Goal: Task Accomplishment & Management: Manage account settings

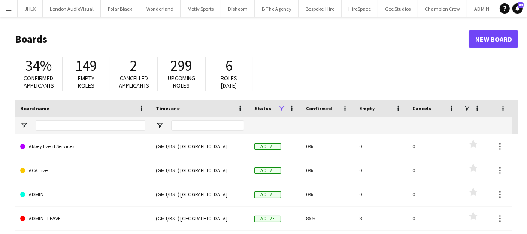
click at [10, 12] on button "Menu" at bounding box center [8, 8] width 17 height 17
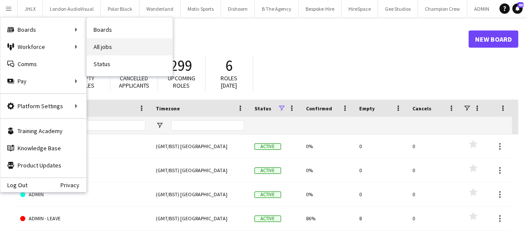
click at [115, 51] on link "All jobs" at bounding box center [130, 46] width 86 height 17
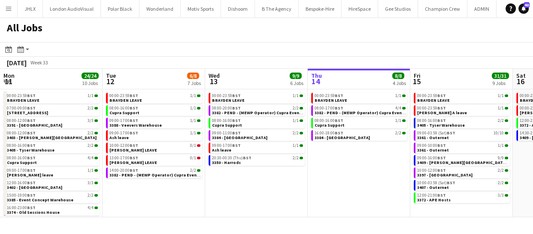
scroll to position [0, 205]
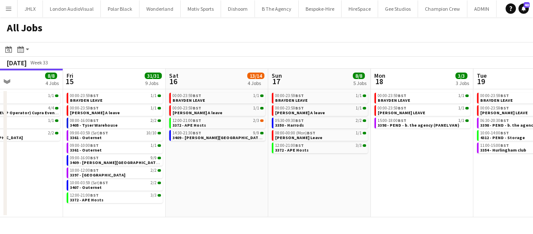
drag, startPoint x: 358, startPoint y: 175, endPoint x: 216, endPoint y: 168, distance: 142.3
click at [216, 168] on app-calendar-viewport "Mon 11 24/24 10 Jobs Tue 12 6/8 7 Jobs Wed 13 9/9 6 Jobs Thu 14 8/8 4 Jobs Fri …" at bounding box center [266, 143] width 533 height 149
click at [311, 186] on app-calendar-viewport "Mon 11 24/24 10 Jobs Tue 12 6/8 7 Jobs Wed 13 9/9 6 Jobs Thu 14 8/8 4 Jobs Fri …" at bounding box center [266, 143] width 533 height 149
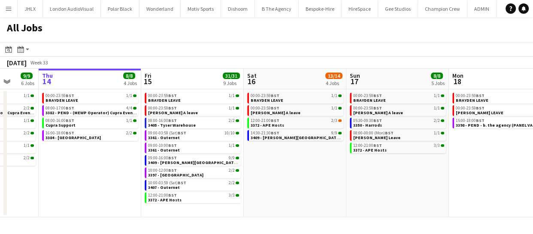
drag, startPoint x: 365, startPoint y: 173, endPoint x: 277, endPoint y: 174, distance: 88.9
click at [285, 174] on app-calendar-viewport "Mon 11 24/24 10 Jobs Tue 12 6/8 7 Jobs Wed 13 9/9 6 Jobs Thu 14 8/8 4 Jobs Fri …" at bounding box center [266, 143] width 533 height 149
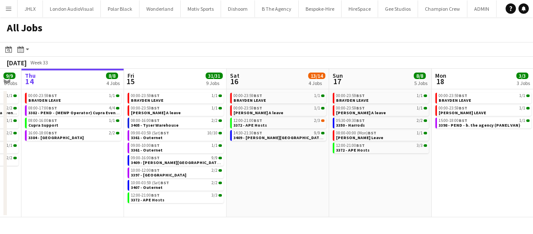
click at [277, 182] on app-calendar-viewport "Mon 11 24/24 10 Jobs Tue 12 6/8 7 Jobs Wed 13 9/9 6 Jobs Thu 14 8/8 4 Jobs Fri …" at bounding box center [266, 143] width 533 height 149
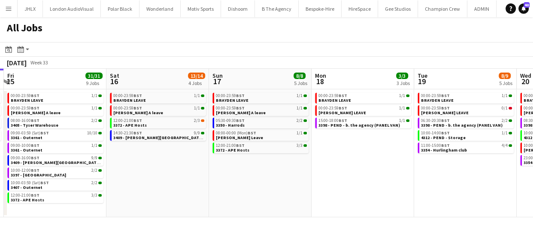
drag, startPoint x: 329, startPoint y: 186, endPoint x: 279, endPoint y: 180, distance: 49.8
click at [269, 181] on app-calendar-viewport "Mon 11 24/24 10 Jobs Tue 12 6/8 7 Jobs Wed 13 9/9 6 Jobs Thu 14 8/8 4 Jobs Fri …" at bounding box center [266, 143] width 533 height 149
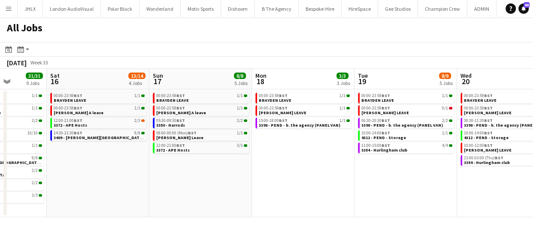
drag, startPoint x: 342, startPoint y: 187, endPoint x: 275, endPoint y: 186, distance: 67.0
click at [277, 187] on app-calendar-viewport "Wed 13 9/9 6 Jobs Thu 14 8/8 4 Jobs Fri 15 31/31 9 Jobs Sat 16 13/14 4 Jobs Sun…" at bounding box center [266, 143] width 533 height 149
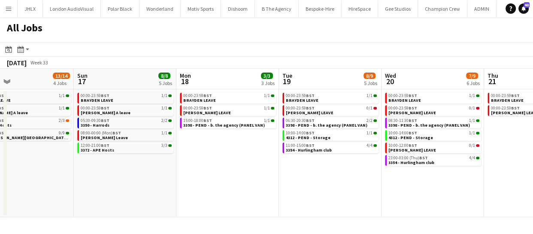
click at [237, 183] on app-all-jobs "All Jobs Date picker AUG 2025 AUG 2025 Monday M Tuesday T Wednesday W Thursday …" at bounding box center [266, 117] width 533 height 200
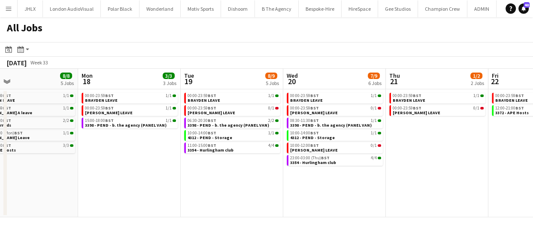
drag, startPoint x: 293, startPoint y: 186, endPoint x: 219, endPoint y: 179, distance: 75.1
click at [231, 181] on app-calendar-viewport "Fri 15 31/31 9 Jobs Sat 16 13/14 4 Jobs Sun 17 8/8 5 Jobs Mon 18 3/3 3 Jobs Tue…" at bounding box center [266, 143] width 533 height 149
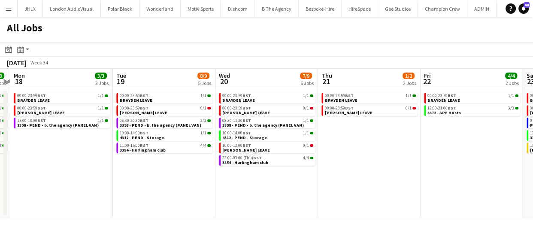
click at [200, 175] on app-calendar-viewport "Fri 15 31/31 9 Jobs Sat 16 13/14 4 Jobs Sun 17 8/8 5 Jobs Mon 18 3/3 3 Jobs Tue…" at bounding box center [266, 143] width 533 height 149
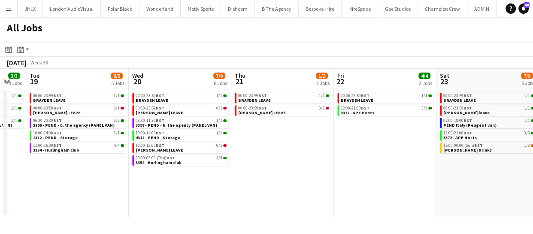
drag, startPoint x: 303, startPoint y: 184, endPoint x: 189, endPoint y: 167, distance: 115.8
click at [209, 179] on app-calendar-viewport "Fri 15 31/31 9 Jobs Sat 16 13/14 4 Jobs Sun 17 8/8 5 Jobs Mon 18 3/3 3 Jobs Tue…" at bounding box center [266, 143] width 533 height 149
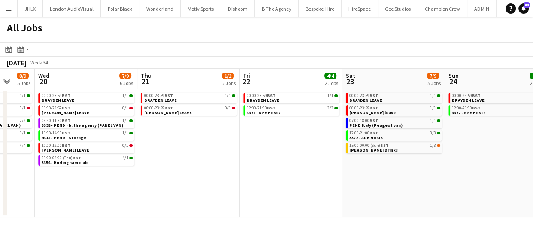
drag, startPoint x: 196, startPoint y: 172, endPoint x: 177, endPoint y: 167, distance: 20.3
click at [182, 169] on app-calendar-viewport "Sun 17 8/8 5 Jobs Mon 18 3/3 3 Jobs Tue 19 8/9 5 Jobs Wed 20 7/9 6 Jobs Thu 21 …" at bounding box center [266, 143] width 533 height 149
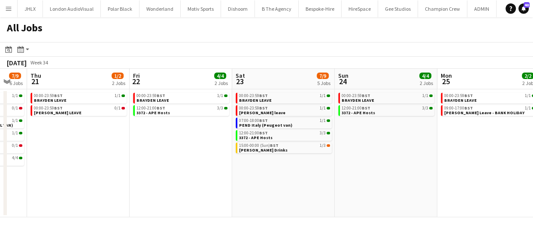
click at [172, 166] on app-all-jobs "All Jobs Date picker [DATE] [DATE] [DATE] M [DATE] T [DATE] W [DATE] T [DATE] F…" at bounding box center [266, 117] width 533 height 200
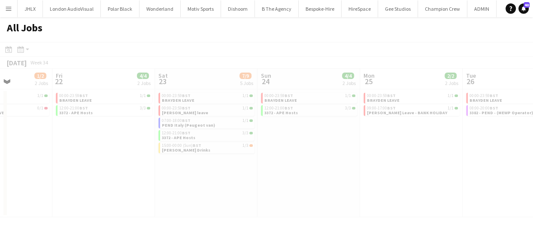
click at [171, 166] on app-calendar-viewport "Tue 19 8/9 5 Jobs Wed 20 7/9 6 Jobs Thu 21 1/2 2 Jobs Fri 22 4/4 2 Jobs Sat 23 …" at bounding box center [266, 143] width 533 height 149
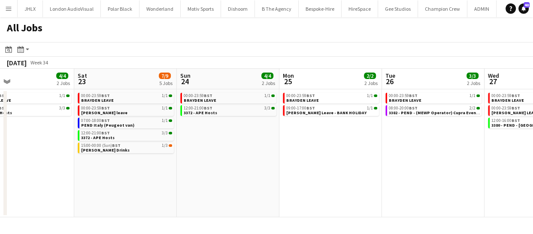
drag, startPoint x: 361, startPoint y: 189, endPoint x: 257, endPoint y: 172, distance: 105.4
click at [268, 175] on app-calendar-viewport "Tue 19 8/9 5 Jobs Wed 20 7/9 6 Jobs Thu 21 1/2 2 Jobs Fri 22 4/4 2 Jobs Sat 23 …" at bounding box center [266, 143] width 533 height 149
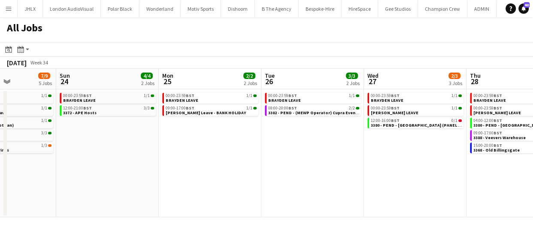
drag, startPoint x: 237, startPoint y: 168, endPoint x: 194, endPoint y: 162, distance: 43.4
click at [210, 164] on app-calendar-viewport "Thu 21 1/2 2 Jobs Fri 22 4/4 2 Jobs Sat 23 7/9 5 Jobs Sun 24 4/4 2 Jobs Mon 25 …" at bounding box center [266, 143] width 533 height 149
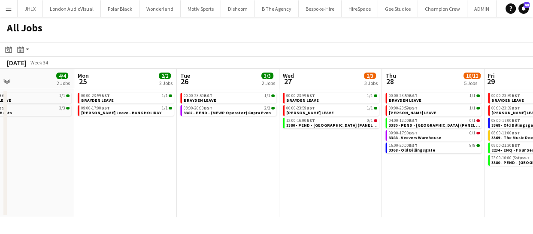
click at [207, 164] on app-calendar-viewport "Thu 21 1/2 2 Jobs Fri 22 4/4 2 Jobs Sat 23 7/9 5 Jobs Sun 24 4/4 2 Jobs Mon 25 …" at bounding box center [266, 143] width 533 height 149
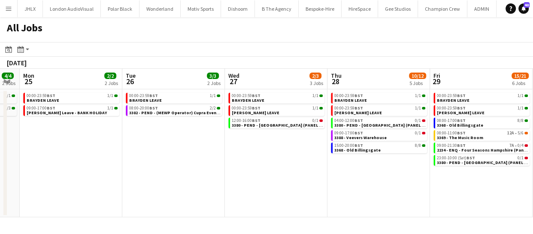
click at [82, 142] on app-all-jobs "All Jobs Date picker AUG 2025 AUG 2025 Monday M Tuesday T Wednesday W Thursday …" at bounding box center [266, 117] width 533 height 200
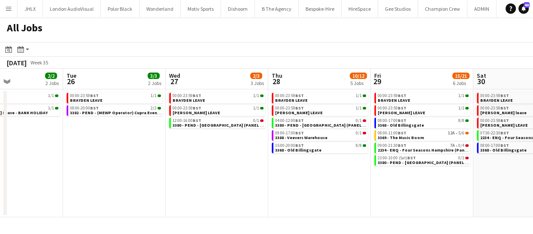
drag, startPoint x: 259, startPoint y: 172, endPoint x: 202, endPoint y: 160, distance: 58.3
click at [206, 161] on app-calendar-viewport "Sat 23 7/9 5 Jobs Sun 24 4/4 2 Jobs Mon 25 2/2 2 Jobs Tue 26 3/3 2 Jobs Wed 27 …" at bounding box center [266, 143] width 533 height 149
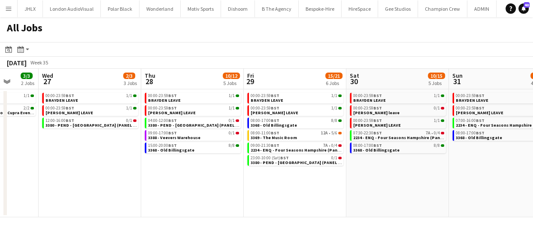
drag, startPoint x: 326, startPoint y: 182, endPoint x: 288, endPoint y: 182, distance: 38.2
click at [280, 182] on app-calendar-viewport "Sat 23 7/9 5 Jobs Sun 24 4/4 2 Jobs Mon 25 2/2 2 Jobs Tue 26 3/3 2 Jobs Wed 27 …" at bounding box center [266, 143] width 533 height 149
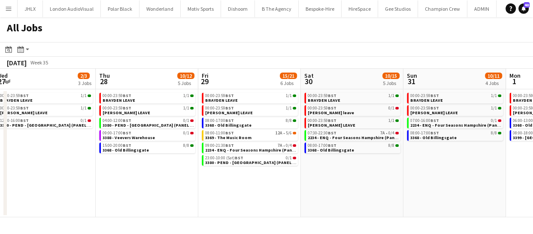
scroll to position [0, 227]
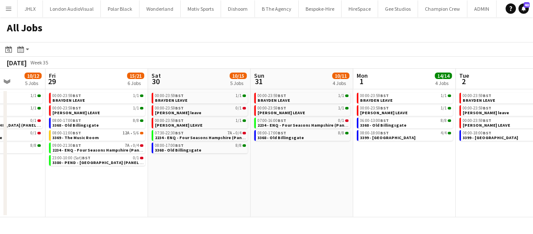
drag, startPoint x: 367, startPoint y: 193, endPoint x: 215, endPoint y: 181, distance: 153.0
click at [215, 181] on app-calendar-viewport "Mon 25 2/2 2 Jobs Tue 26 3/3 2 Jobs Wed 27 2/3 3 Jobs Thu 28 10/12 5 Jobs Fri 2…" at bounding box center [266, 143] width 533 height 149
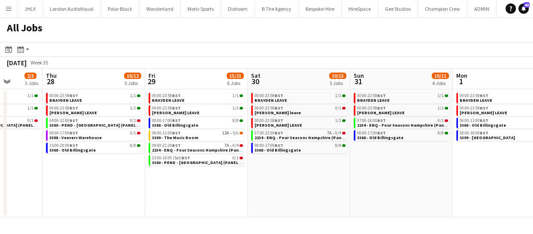
click at [253, 169] on app-all-jobs "All Jobs Date picker [DATE] [DATE] [DATE] M [DATE] T [DATE] W [DATE] T [DATE] F…" at bounding box center [266, 117] width 533 height 200
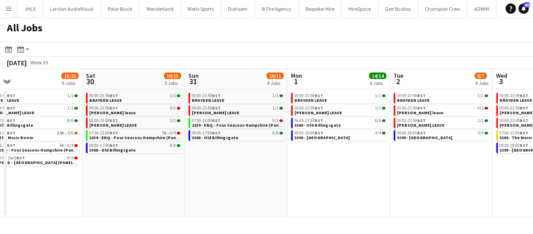
drag, startPoint x: 353, startPoint y: 172, endPoint x: 304, endPoint y: 170, distance: 49.4
click at [307, 171] on app-calendar-viewport "Wed 27 2/3 3 Jobs Thu 28 10/12 5 Jobs Fri 29 15/21 6 Jobs Sat 30 10/15 5 Jobs S…" at bounding box center [266, 143] width 533 height 149
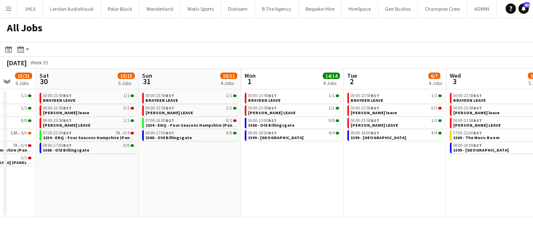
drag, startPoint x: 341, startPoint y: 178, endPoint x: 309, endPoint y: 174, distance: 32.4
click at [312, 177] on app-calendar-viewport "Wed 27 2/3 3 Jobs Thu 28 10/12 5 Jobs Fri 29 15/21 6 Jobs Sat 30 10/15 5 Jobs S…" at bounding box center [266, 143] width 533 height 149
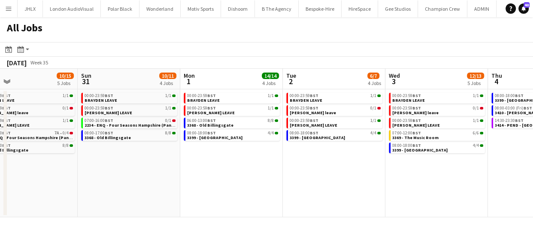
click at [300, 176] on app-calendar-viewport "Wed 27 2/3 3 Jobs Thu 28 10/12 5 Jobs Fri 29 15/21 6 Jobs Sat 30 10/15 5 Jobs S…" at bounding box center [266, 143] width 533 height 149
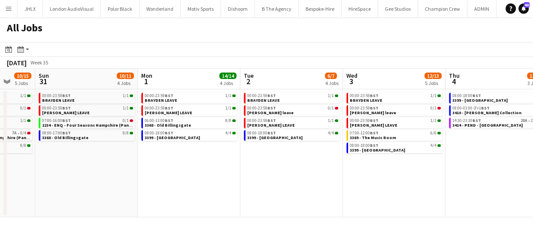
click at [219, 175] on app-calendar-viewport "Wed 27 2/3 3 Jobs Thu 28 10/12 5 Jobs Fri 29 15/21 6 Jobs Sat 30 10/15 5 Jobs S…" at bounding box center [266, 143] width 533 height 149
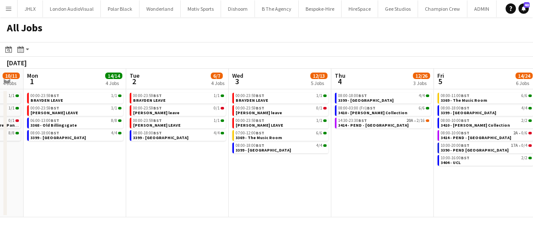
drag, startPoint x: 289, startPoint y: 176, endPoint x: 251, endPoint y: 163, distance: 40.5
click at [221, 172] on app-calendar-viewport "Fri 29 15/21 6 Jobs Sat 30 10/15 5 Jobs Sun 31 10/11 4 Jobs Mon 1 14/14 4 Jobs …" at bounding box center [266, 143] width 533 height 149
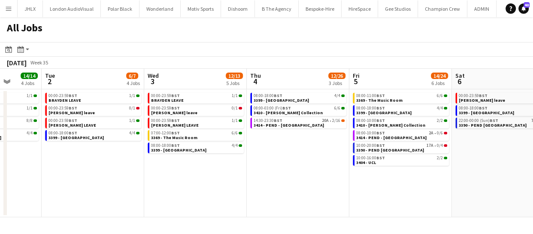
click at [182, 166] on app-all-jobs "All Jobs Date picker AUG 2025 AUG 2025 Monday M Tuesday T Wednesday W Thursday …" at bounding box center [266, 117] width 533 height 200
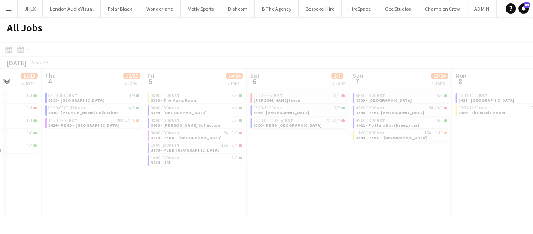
scroll to position [0, 230]
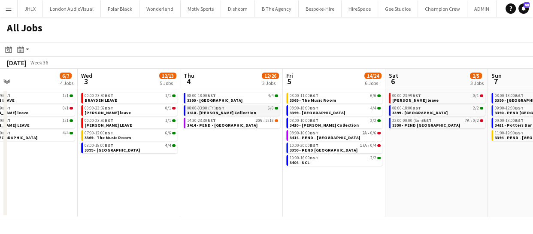
click at [232, 112] on span "3410 - [PERSON_NAME] Collection" at bounding box center [221, 113] width 69 height 6
drag, startPoint x: 351, startPoint y: 136, endPoint x: 312, endPoint y: 133, distance: 38.7
click at [305, 137] on app-calendar-viewport "Sun 31 10/11 4 Jobs Mon 1 14/14 4 Jobs Tue 2 6/7 4 Jobs Wed 3 12/13 5 Jobs Thu …" at bounding box center [266, 143] width 533 height 149
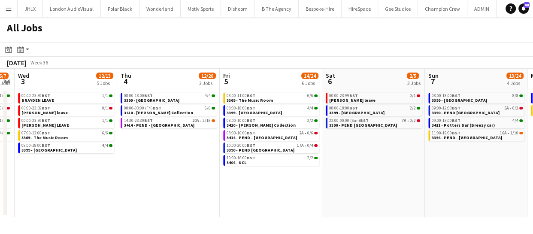
click at [270, 144] on app-calendar-viewport "Sun 31 10/11 4 Jobs Mon 1 14/14 4 Jobs Tue 2 6/7 4 Jobs Wed 3 12/13 5 Jobs Thu …" at bounding box center [266, 143] width 533 height 149
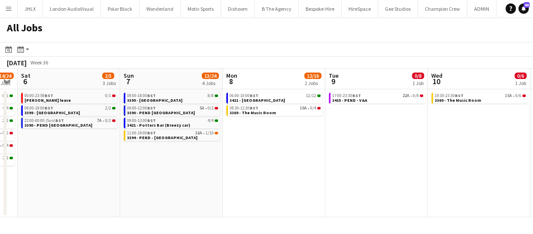
drag, startPoint x: 292, startPoint y: 170, endPoint x: 304, endPoint y: 162, distance: 14.8
click at [264, 168] on app-calendar-viewport "Tue 2 6/7 4 Jobs Wed 3 12/13 5 Jobs Thu 4 12/26 3 Jobs Fri 5 14/24 6 Jobs Sat 6…" at bounding box center [266, 143] width 533 height 149
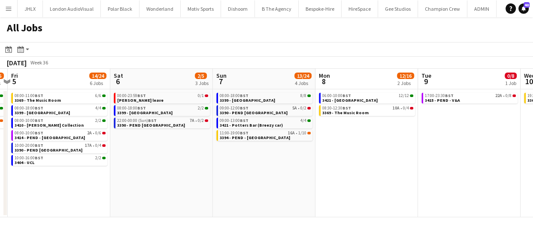
click at [251, 159] on app-calendar-viewport "Tue 2 6/7 4 Jobs Wed 3 12/13 5 Jobs Thu 4 12/26 3 Jobs Fri 5 14/24 6 Jobs Sat 6…" at bounding box center [266, 143] width 533 height 149
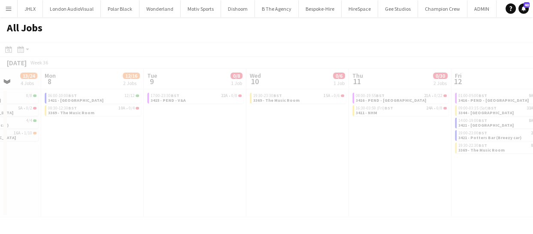
drag, startPoint x: 244, startPoint y: 150, endPoint x: 250, endPoint y: 139, distance: 12.7
click at [192, 145] on app-all-jobs "All Jobs Date picker AUG 2025 AUG 2025 Monday M Tuesday T Wednesday W Thursday …" at bounding box center [266, 117] width 533 height 200
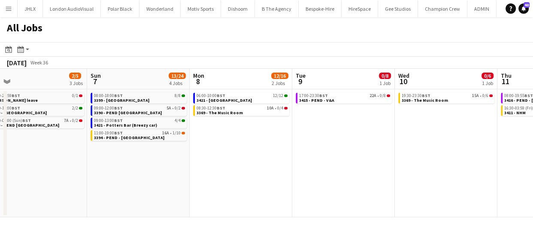
click at [178, 139] on app-calendar-viewport "Thu 4 12/26 3 Jobs Fri 5 14/24 6 Jobs Sat 6 2/5 3 Jobs Sun 7 13/24 4 Jobs Mon 8…" at bounding box center [266, 143] width 533 height 149
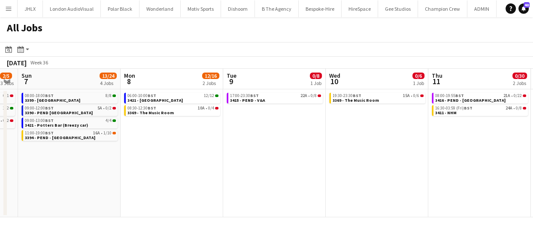
drag, startPoint x: 258, startPoint y: 149, endPoint x: 260, endPoint y: 136, distance: 13.9
click at [216, 142] on app-calendar-viewport "Thu 4 12/26 3 Jobs Fri 5 14/24 6 Jobs Sat 6 2/5 3 Jobs Sun 7 13/24 4 Jobs Mon 8…" at bounding box center [266, 143] width 533 height 149
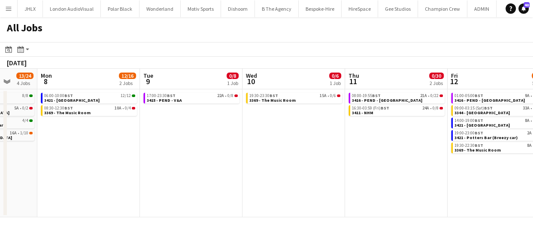
click at [221, 141] on app-calendar-viewport "Thu 4 12/26 3 Jobs Fri 5 14/24 6 Jobs Sat 6 2/5 3 Jobs Sun 7 13/24 4 Jobs Mon 8…" at bounding box center [266, 143] width 533 height 149
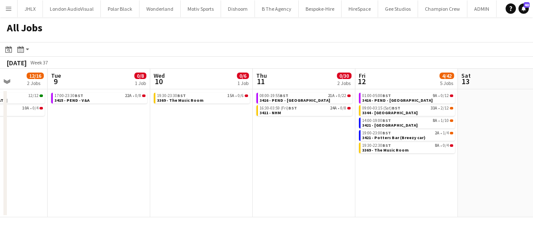
drag, startPoint x: 281, startPoint y: 157, endPoint x: 216, endPoint y: 163, distance: 65.6
click at [219, 163] on app-calendar-viewport "Sat 6 2/5 3 Jobs Sun 7 13/24 4 Jobs Mon 8 12/16 2 Jobs Tue 9 0/8 1 Job Wed 10 0…" at bounding box center [266, 143] width 533 height 149
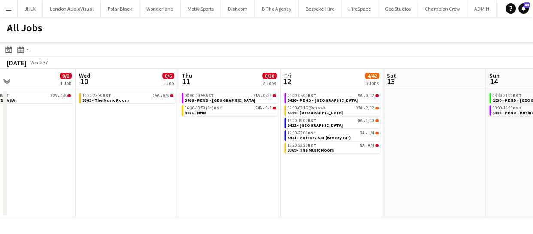
click at [225, 177] on app-calendar-viewport "Sat 6 2/5 3 Jobs Sun 7 13/24 4 Jobs Mon 8 12/16 2 Jobs Tue 9 0/8 1 Job Wed 10 0…" at bounding box center [266, 143] width 533 height 149
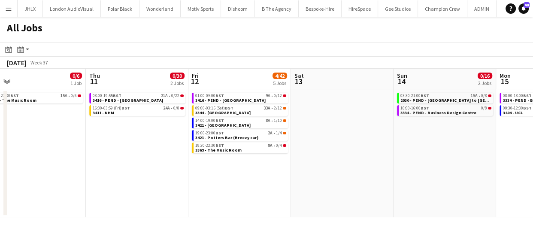
drag, startPoint x: 292, startPoint y: 180, endPoint x: 205, endPoint y: 176, distance: 86.9
click at [230, 180] on app-calendar-viewport "Mon 8 12/16 2 Jobs Tue 9 0/8 1 Job Wed 10 0/6 1 Job Thu 11 0/30 2 Jobs Fri 12 4…" at bounding box center [266, 143] width 533 height 149
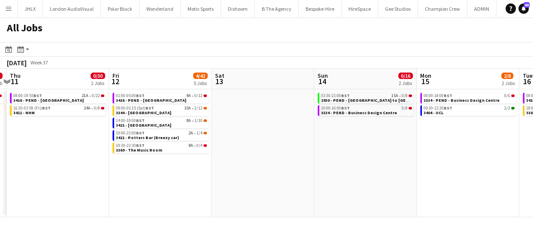
drag, startPoint x: 224, startPoint y: 178, endPoint x: 192, endPoint y: 168, distance: 33.2
click at [195, 176] on app-calendar-viewport "Mon 8 12/16 2 Jobs Tue 9 0/8 1 Job Wed 10 0/6 1 Job Thu 11 0/30 2 Jobs Fri 12 4…" at bounding box center [266, 143] width 533 height 149
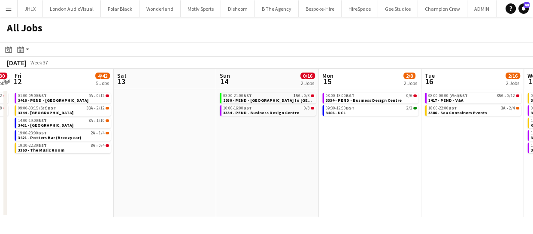
click at [234, 161] on app-calendar-viewport "Mon 8 12/16 2 Jobs Tue 9 0/8 1 Job Wed 10 0/6 1 Job Thu 11 0/30 2 Jobs Fri 12 4…" at bounding box center [266, 143] width 533 height 149
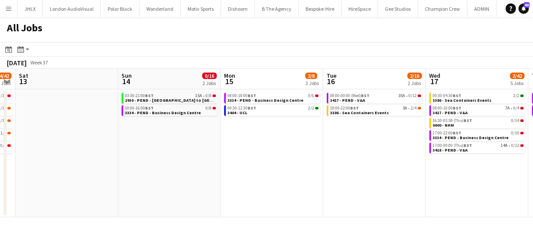
click at [228, 163] on app-calendar-viewport "Wed 10 0/6 1 Job Thu 11 0/30 2 Jobs Fri 12 4/42 5 Jobs Sat 13 Sun 14 0/16 2 Job…" at bounding box center [266, 143] width 533 height 149
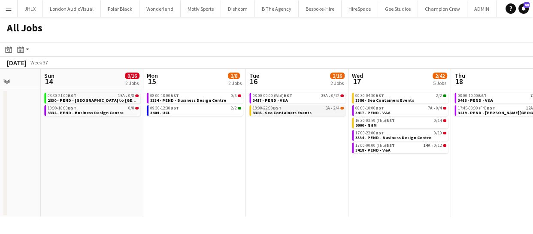
click at [281, 112] on span "3386 - Sea Containers Events" at bounding box center [282, 113] width 59 height 6
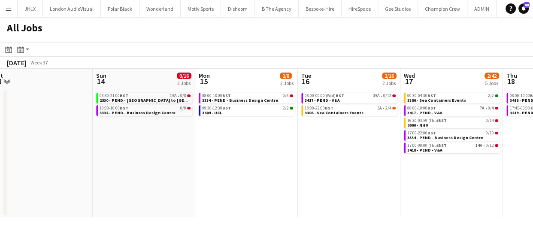
drag, startPoint x: 206, startPoint y: 177, endPoint x: 215, endPoint y: 176, distance: 9.5
click at [215, 176] on app-calendar-viewport "Wed 10 0/6 1 Job Thu 11 0/30 2 Jobs Fri 12 4/42 5 Jobs Sat 13 Sun 14 0/16 2 Job…" at bounding box center [266, 143] width 533 height 149
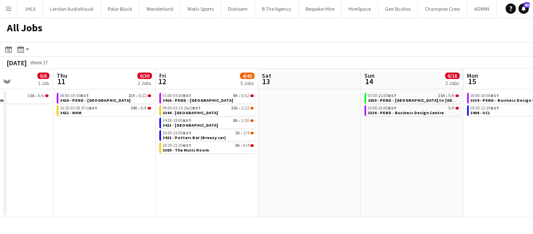
scroll to position [0, 254]
drag, startPoint x: 172, startPoint y: 179, endPoint x: 440, endPoint y: 162, distance: 268.9
click at [440, 162] on app-calendar-viewport "Mon 8 12/16 2 Jobs Tue 9 0/8 1 Job Wed 10 0/6 1 Job Thu 11 0/30 2 Jobs Fri 12 4…" at bounding box center [266, 143] width 533 height 149
click at [201, 125] on span "3421 - [GEOGRAPHIC_DATA]" at bounding box center [190, 125] width 55 height 6
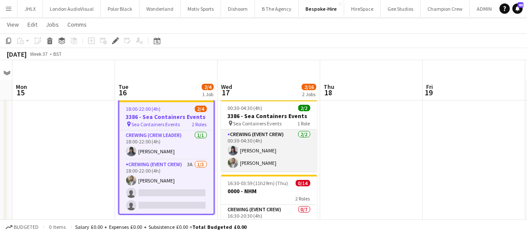
scroll to position [39, 0]
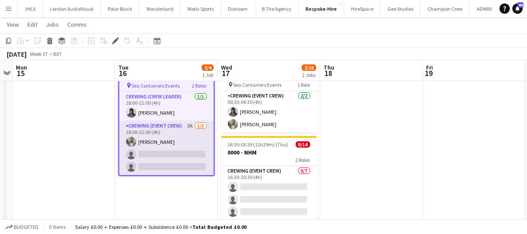
click at [167, 142] on app-card-role "Crewing (Event Crew) 3A 1/3 18:00-22:00 (4h) Kian Chauhan single-neutral-action…" at bounding box center [166, 148] width 94 height 54
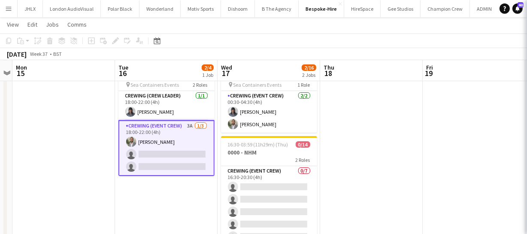
scroll to position [0, 295]
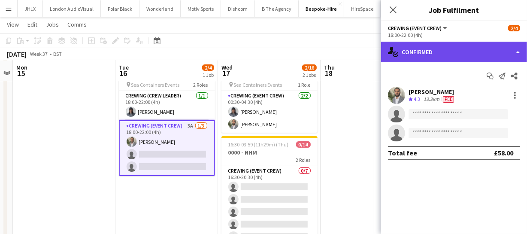
click at [457, 61] on div "single-neutral-actions-check-2 Confirmed" at bounding box center [454, 52] width 146 height 21
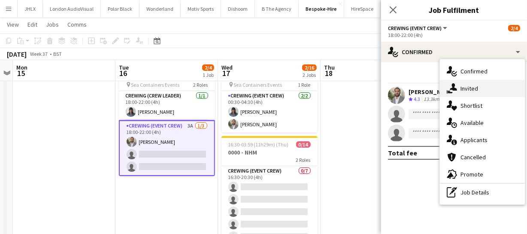
click at [472, 94] on div "single-neutral-actions-share-1 Invited" at bounding box center [482, 88] width 85 height 17
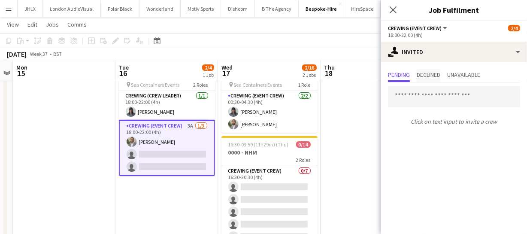
click at [425, 80] on span "Declined" at bounding box center [429, 75] width 24 height 13
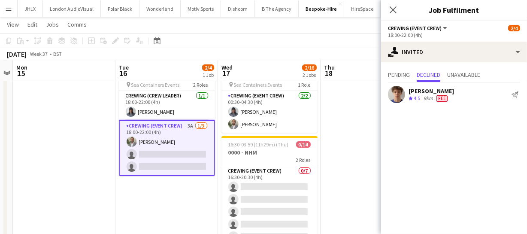
click at [177, 152] on app-card-role "Crewing (Event Crew) 3A 1/3 18:00-22:00 (4h) Kian Chauhan single-neutral-action…" at bounding box center [167, 148] width 96 height 56
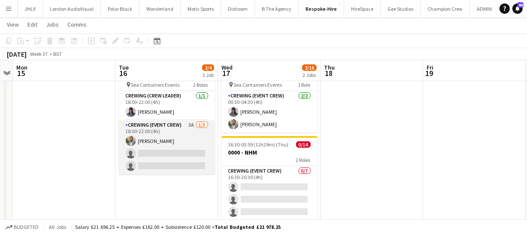
click at [177, 152] on app-card-role "Crewing (Event Crew) 3A 1/3 18:00-22:00 (4h) Kian Chauhan single-neutral-action…" at bounding box center [167, 147] width 96 height 54
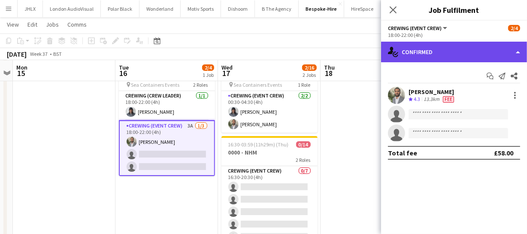
click at [449, 57] on div "single-neutral-actions-check-2 Confirmed" at bounding box center [454, 52] width 146 height 21
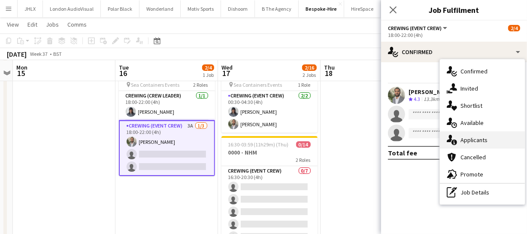
click at [480, 140] on div "single-neutral-actions-information Applicants" at bounding box center [482, 139] width 85 height 17
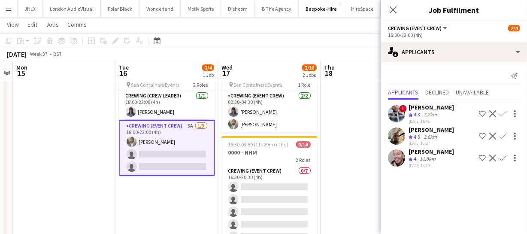
click at [504, 133] on app-icon "Confirm" at bounding box center [503, 136] width 7 height 7
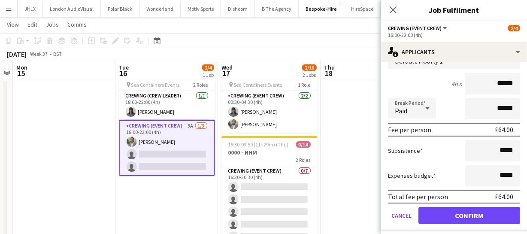
scroll to position [136, 0]
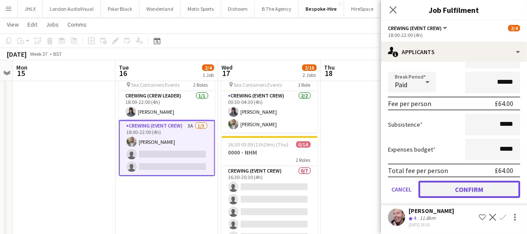
click at [481, 190] on button "Confirm" at bounding box center [470, 189] width 102 height 17
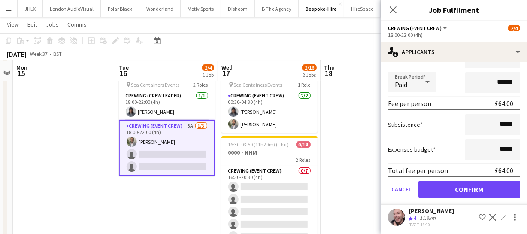
scroll to position [0, 0]
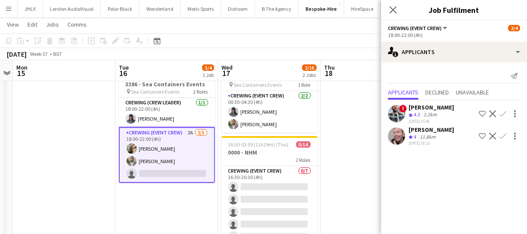
click at [501, 133] on app-icon "Confirm" at bounding box center [503, 136] width 7 height 7
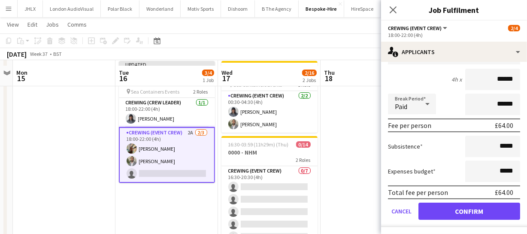
scroll to position [78, 0]
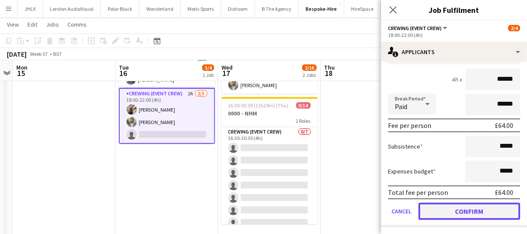
click at [469, 210] on button "Confirm" at bounding box center [470, 211] width 102 height 17
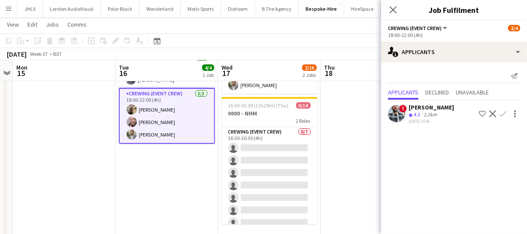
scroll to position [0, 0]
click at [394, 10] on icon at bounding box center [393, 10] width 8 height 8
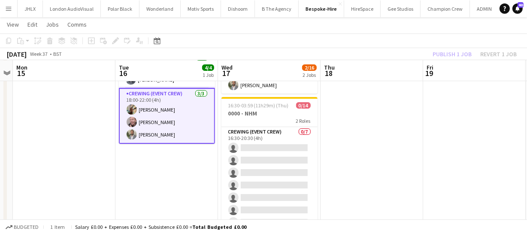
click at [447, 52] on div "Publish 1 job Revert 1 job" at bounding box center [475, 54] width 105 height 11
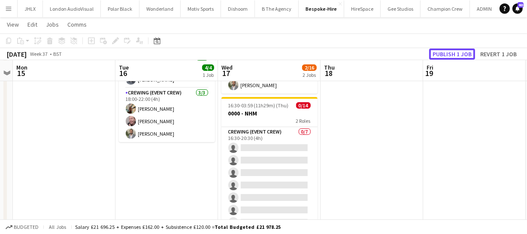
click at [447, 52] on button "Publish 1 job" at bounding box center [452, 54] width 46 height 11
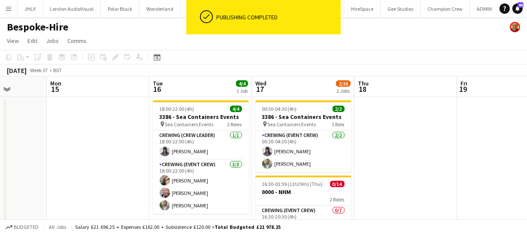
scroll to position [0, 236]
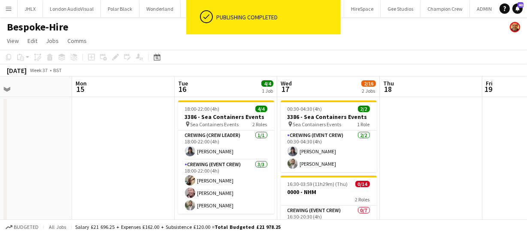
drag, startPoint x: 73, startPoint y: 160, endPoint x: 134, endPoint y: 155, distance: 61.7
click at [132, 158] on app-calendar-viewport "Fri 12 2/12 1 Job Sat 13 Sun 14 Mon 15 Tue 16 4/4 1 Job Wed 17 2/16 2 Jobs Thu …" at bounding box center [263, 202] width 527 height 252
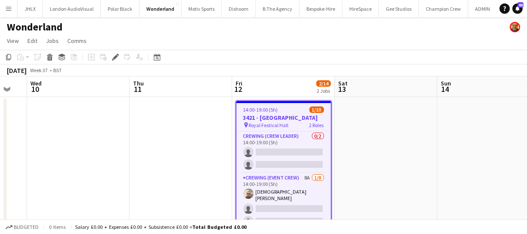
drag, startPoint x: 164, startPoint y: 156, endPoint x: 221, endPoint y: 155, distance: 57.1
click at [202, 155] on app-calendar-viewport "Mon 8 12/12 1 Job Tue 9 Wed 10 Thu 11 Fri 12 2/14 2 Jobs Sat 13 Sun 14 Mon 15 2…" at bounding box center [263, 223] width 527 height 294
drag, startPoint x: 127, startPoint y: 157, endPoint x: 200, endPoint y: 158, distance: 73.0
click at [187, 155] on app-calendar-viewport "Mon 8 12/12 1 Job Tue 9 Wed 10 Thu 11 Fri 12 2/14 2 Jobs Sat 13 Sun 14 Mon 15 2…" at bounding box center [263, 223] width 527 height 294
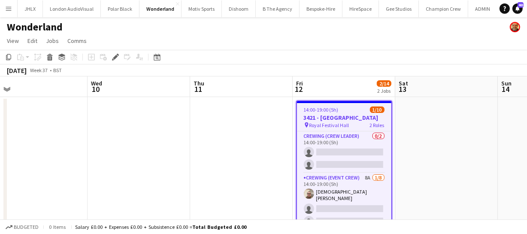
drag, startPoint x: 107, startPoint y: 157, endPoint x: 146, endPoint y: 163, distance: 39.1
click at [149, 157] on app-calendar-viewport "Sun 7 4/4 1 Job Mon 8 12/12 1 Job Tue 9 Wed 10 Thu 11 Fri 12 2/14 2 Jobs Sat 13…" at bounding box center [263, 223] width 527 height 294
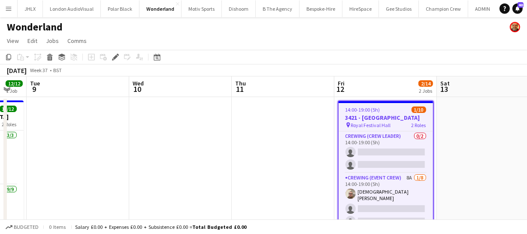
drag, startPoint x: 123, startPoint y: 161, endPoint x: 258, endPoint y: 161, distance: 134.8
click at [189, 159] on app-calendar-viewport "Sun 7 4/4 1 Job Mon 8 12/12 1 Job Tue 9 Wed 10 Thu 11 Fri 12 2/14 2 Jobs Sat 13…" at bounding box center [263, 223] width 527 height 294
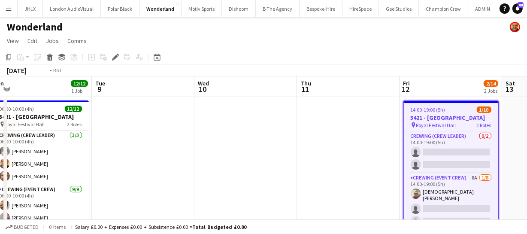
drag, startPoint x: 147, startPoint y: 164, endPoint x: 235, endPoint y: 166, distance: 88.1
click at [214, 164] on app-calendar-viewport "Sat 6 Sun 7 4/4 1 Job Mon 8 12/12 1 Job Tue 9 Wed 10 Thu 11 Fri 12 2/14 2 Jobs …" at bounding box center [263, 223] width 527 height 294
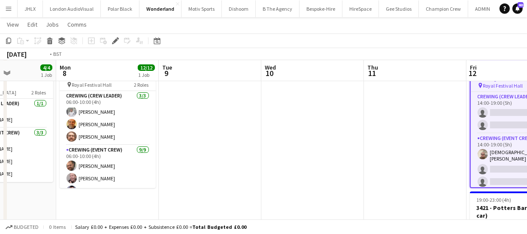
drag, startPoint x: 210, startPoint y: 158, endPoint x: 183, endPoint y: 156, distance: 27.1
click at [195, 158] on app-calendar-viewport "Fri 5 2/2 1 Job Sat 6 Sun 7 4/4 1 Job Mon 8 12/12 1 Job Tue 9 Wed 10 Thu 11 Fri…" at bounding box center [263, 163] width 527 height 336
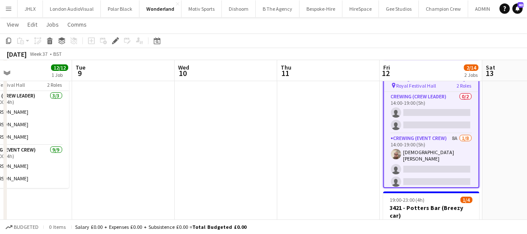
click at [205, 157] on app-calendar-viewport "Fri 5 2/2 1 Job Sat 6 Sun 7 4/4 1 Job Mon 8 12/12 1 Job Tue 9 Wed 10 Thu 11 Fri…" at bounding box center [263, 163] width 527 height 336
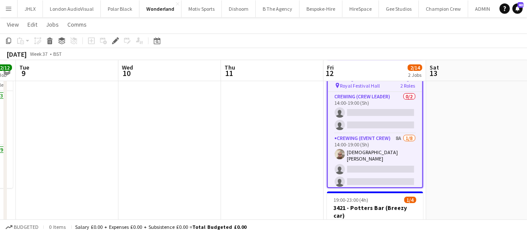
click at [210, 161] on app-calendar-viewport "Fri 5 2/2 1 Job Sat 6 Sun 7 4/4 1 Job Mon 8 12/12 1 Job Tue 9 Wed 10 Thu 11 Fri…" at bounding box center [263, 163] width 527 height 336
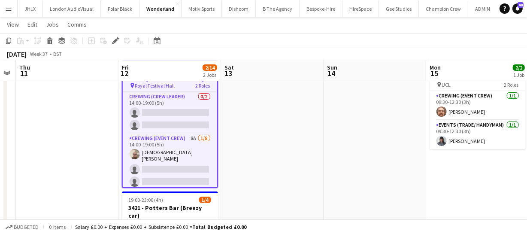
scroll to position [0, 241]
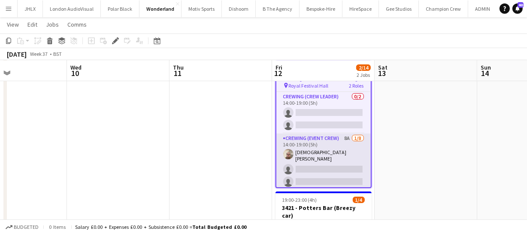
click at [323, 161] on app-card-role "Crewing (Event Crew) 8A 1/8 14:00-19:00 (5h) Christian Skinner single-neutral-a…" at bounding box center [324, 193] width 94 height 119
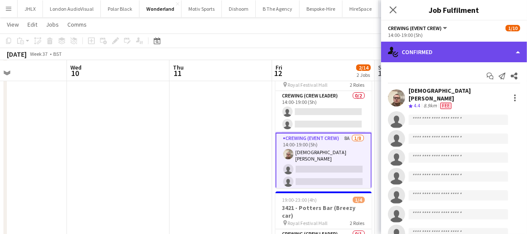
click at [442, 52] on div "single-neutral-actions-check-2 Confirmed" at bounding box center [454, 52] width 146 height 21
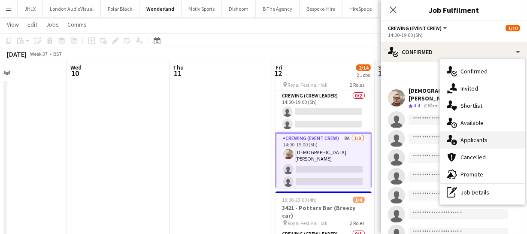
click at [476, 134] on div "single-neutral-actions-information Applicants" at bounding box center [482, 139] width 85 height 17
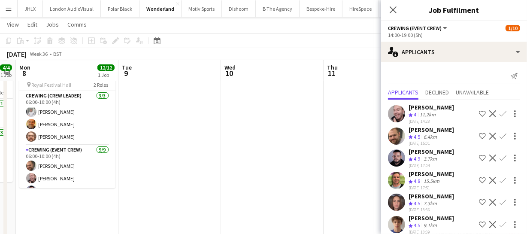
scroll to position [0, 292]
drag, startPoint x: 188, startPoint y: 156, endPoint x: 341, endPoint y: 155, distance: 153.7
click at [341, 155] on app-calendar-viewport "Fri 5 2/2 1 Job Sat 6 Sun 7 4/4 1 Job Mon 8 12/12 1 Job Tue 9 Wed 10 Thu 11 Fri…" at bounding box center [263, 163] width 527 height 336
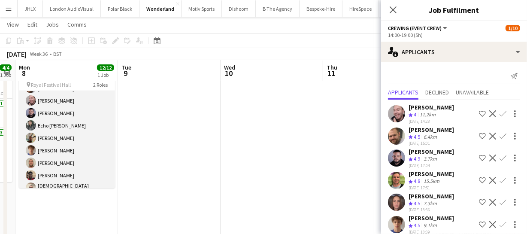
scroll to position [85, 0]
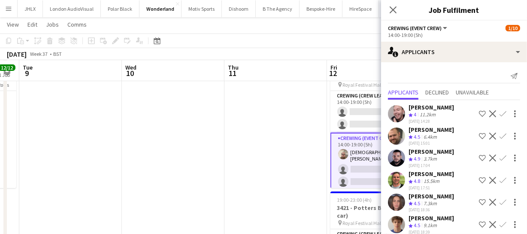
drag, startPoint x: 275, startPoint y: 163, endPoint x: 167, endPoint y: 165, distance: 107.8
click at [167, 165] on app-calendar-viewport "Fri 5 2/2 1 Job Sat 6 Sun 7 4/4 1 Job Mon 8 12/12 1 Job Tue 9 Wed 10 Thu 11 Fri…" at bounding box center [263, 163] width 527 height 336
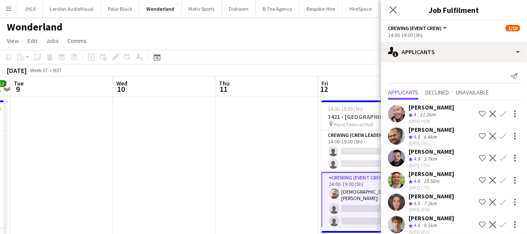
scroll to position [0, 264]
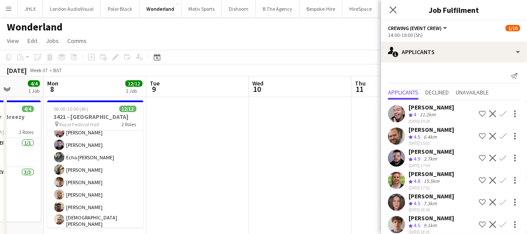
drag, startPoint x: 276, startPoint y: 171, endPoint x: 196, endPoint y: 163, distance: 79.9
click at [215, 171] on app-calendar-viewport "Fri 5 2/2 1 Job Sat 6 Sun 7 4/4 1 Job Mon 8 12/12 1 Job Tue 9 Wed 10 Thu 11 Fri…" at bounding box center [263, 223] width 527 height 294
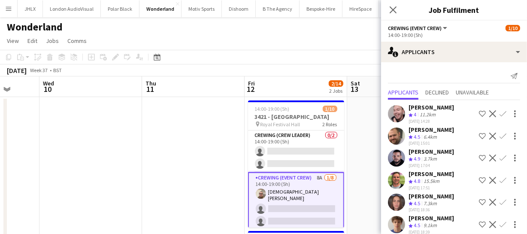
drag, startPoint x: 87, startPoint y: 157, endPoint x: 182, endPoint y: 157, distance: 94.9
click at [186, 155] on app-calendar-viewport "Sun 7 4/4 1 Job Mon 8 12/12 1 Job Tue 9 Wed 10 Thu 11 Fri 12 2/14 2 Jobs Sat 13…" at bounding box center [263, 223] width 527 height 294
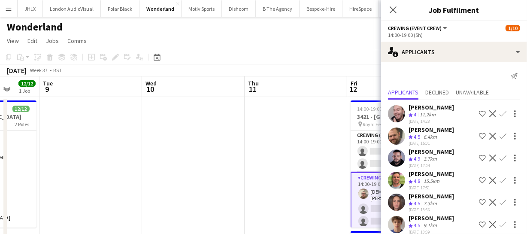
drag, startPoint x: 158, startPoint y: 158, endPoint x: 225, endPoint y: 159, distance: 67.0
click at [190, 158] on app-calendar-viewport "Sat 6 Sun 7 4/4 1 Job Mon 8 12/12 1 Job Tue 9 Wed 10 Thu 11 Fri 12 2/14 2 Jobs …" at bounding box center [263, 223] width 527 height 294
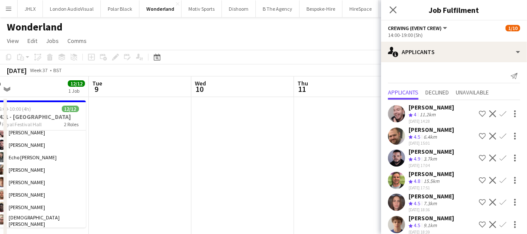
drag, startPoint x: 210, startPoint y: 164, endPoint x: 240, endPoint y: 163, distance: 30.5
click at [235, 162] on app-calendar-viewport "Sat 6 Sun 7 4/4 1 Job Mon 8 12/12 1 Job Tue 9 Wed 10 Thu 11 Fri 12 2/14 2 Jobs …" at bounding box center [263, 223] width 527 height 294
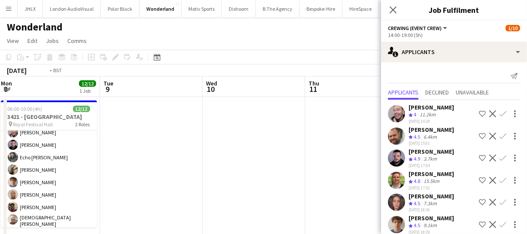
drag, startPoint x: 166, startPoint y: 163, endPoint x: 222, endPoint y: 163, distance: 55.8
click at [193, 163] on app-calendar-viewport "Sat 6 Sun 7 4/4 1 Job Mon 8 12/12 1 Job Tue 9 Wed 10 Thu 11 Fri 12 2/14 2 Jobs …" at bounding box center [263, 223] width 527 height 294
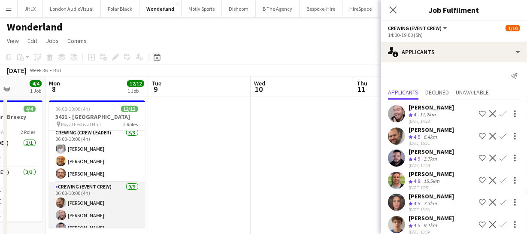
scroll to position [0, 0]
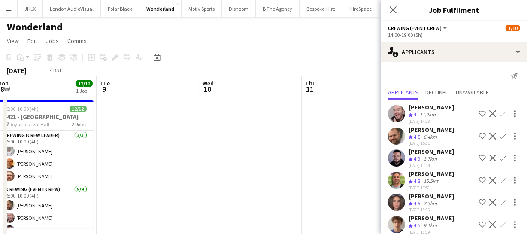
drag, startPoint x: 281, startPoint y: 176, endPoint x: 152, endPoint y: 167, distance: 129.1
click at [164, 169] on app-calendar-viewport "Fri 5 2/2 1 Job Sat 6 Sun 7 4/4 1 Job Mon 8 12/12 1 Job Tue 9 Wed 10 Thu 11 Fri…" at bounding box center [263, 223] width 527 height 294
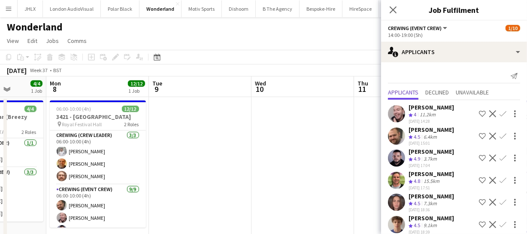
drag, startPoint x: 250, startPoint y: 166, endPoint x: 149, endPoint y: 168, distance: 100.9
click at [155, 170] on app-calendar-viewport "Fri 5 2/2 1 Job Sat 6 Sun 7 4/4 1 Job Mon 8 12/12 1 Job Tue 9 Wed 10 Thu 11 Fri…" at bounding box center [263, 223] width 527 height 294
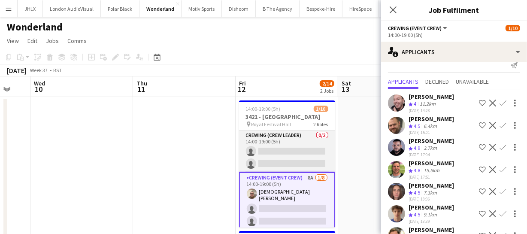
click at [289, 149] on app-card-role "Crewing (Crew Leader) 0/2 14:00-19:00 (5h) single-neutral-actions single-neutra…" at bounding box center [287, 152] width 96 height 42
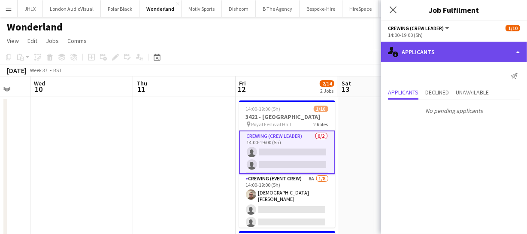
click at [480, 51] on div "single-neutral-actions-information Applicants" at bounding box center [454, 52] width 146 height 21
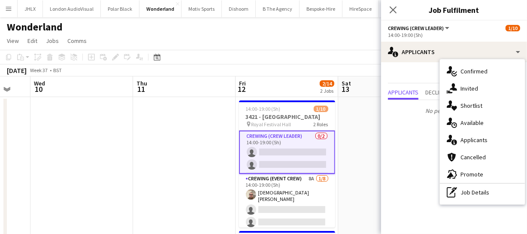
click at [356, 138] on app-date-cell at bounding box center [389, 233] width 103 height 273
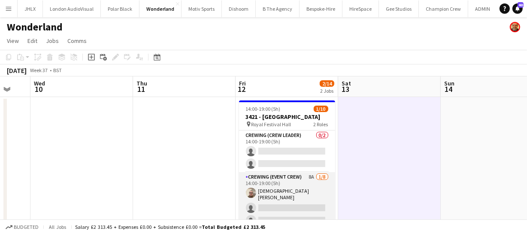
click at [296, 194] on app-card-role "Crewing (Event Crew) 8A 1/8 14:00-19:00 (5h) Christian Skinner single-neutral-a…" at bounding box center [287, 231] width 96 height 119
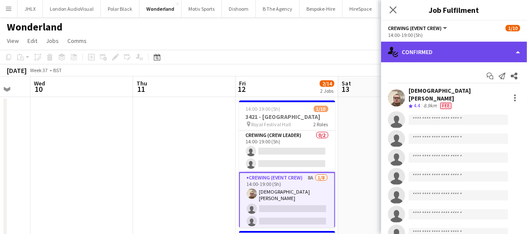
click at [478, 56] on div "single-neutral-actions-check-2 Confirmed" at bounding box center [454, 52] width 146 height 21
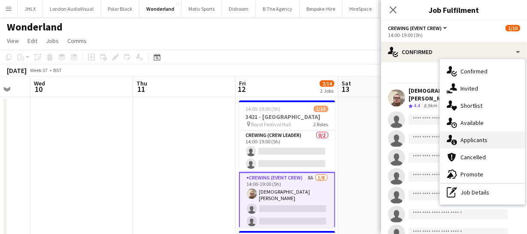
click at [481, 131] on div "single-neutral-actions-information Applicants" at bounding box center [482, 139] width 85 height 17
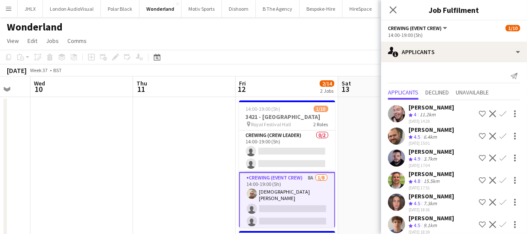
click at [235, 175] on app-calendar-viewport "Sun 7 4/4 1 Job Mon 8 12/12 1 Job Tue 9 Wed 10 Thu 11 Fri 12 2/14 2 Jobs Sat 13…" at bounding box center [263, 223] width 527 height 294
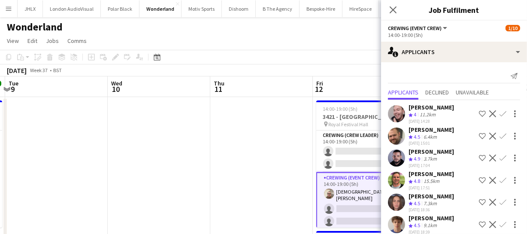
click at [252, 174] on app-calendar-viewport "Sun 7 4/4 1 Job Mon 8 12/12 1 Job Tue 9 Wed 10 Thu 11 Fri 12 2/14 2 Jobs Sat 13…" at bounding box center [263, 223] width 527 height 294
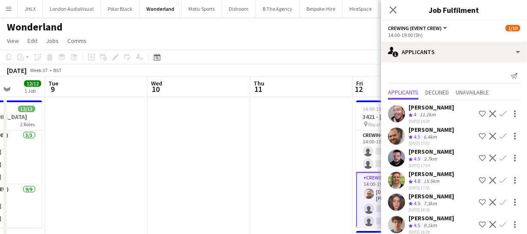
drag, startPoint x: 180, startPoint y: 175, endPoint x: 232, endPoint y: 171, distance: 52.6
click at [223, 172] on app-calendar-viewport "Sat 6 Sun 7 4/4 1 Job Mon 8 12/12 1 Job Tue 9 Wed 10 Thu 11 Fri 12 2/14 2 Jobs …" at bounding box center [263, 223] width 527 height 294
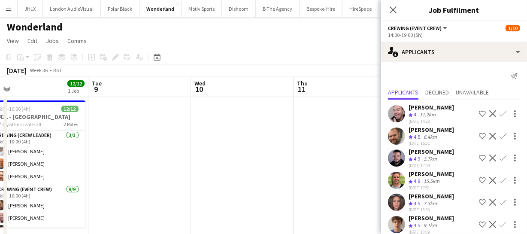
drag, startPoint x: 208, startPoint y: 163, endPoint x: 269, endPoint y: 173, distance: 61.8
click at [237, 167] on app-calendar-viewport "Sat 6 Sun 7 4/4 1 Job Mon 8 12/12 1 Job Tue 9 Wed 10 Thu 11 Fri 12 2/14 2 Jobs …" at bounding box center [263, 223] width 527 height 294
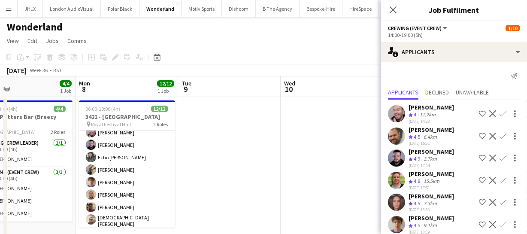
click at [231, 184] on app-calendar-viewport "Fri 5 2/2 1 Job Sat 6 Sun 7 4/4 1 Job Mon 8 12/12 1 Job Tue 9 Wed 10 Thu 11 Fri…" at bounding box center [263, 223] width 527 height 294
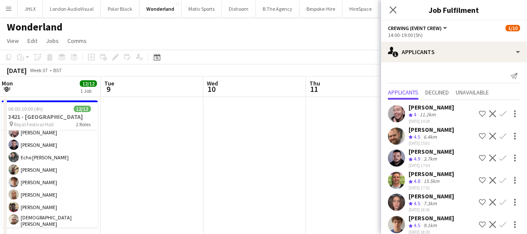
click at [193, 178] on app-calendar-viewport "Fri 5 2/2 1 Job Sat 6 Sun 7 4/4 1 Job Mon 8 12/12 1 Job Tue 9 Wed 10 Thu 11 Fri…" at bounding box center [263, 223] width 527 height 294
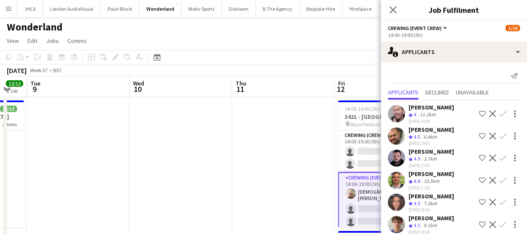
drag, startPoint x: 142, startPoint y: 181, endPoint x: 102, endPoint y: 178, distance: 40.1
click at [120, 182] on app-calendar-viewport "Fri 5 2/2 1 Job Sat 6 Sun 7 4/4 1 Job Mon 8 12/12 1 Job Tue 9 Wed 10 Thu 11 Fri…" at bounding box center [263, 223] width 527 height 294
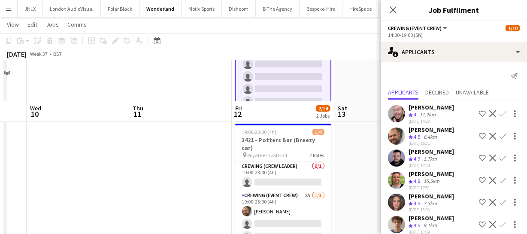
scroll to position [150, 0]
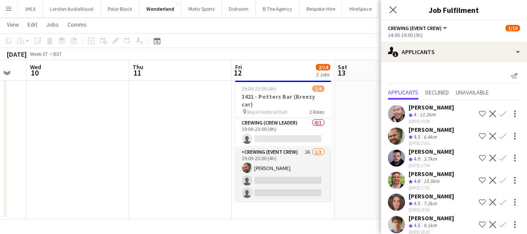
click at [279, 176] on app-card-role "Crewing (Event Crew) 2A 1/3 19:00-23:00 (4h) Ben Turner single-neutral-actions …" at bounding box center [283, 174] width 96 height 54
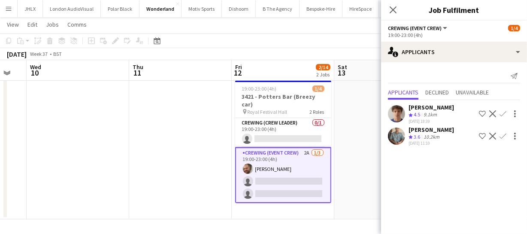
click at [500, 114] on app-icon "Confirm" at bounding box center [503, 113] width 7 height 7
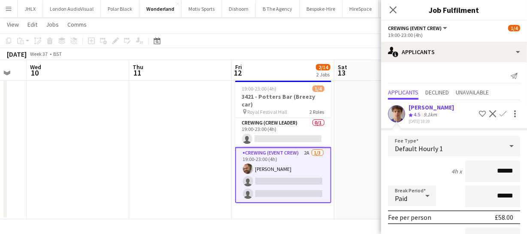
scroll to position [114, 0]
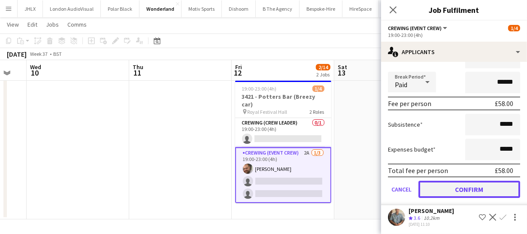
click at [463, 192] on button "Confirm" at bounding box center [470, 189] width 102 height 17
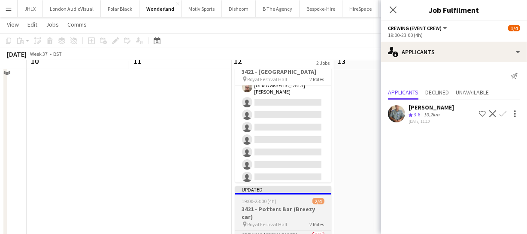
scroll to position [33, 0]
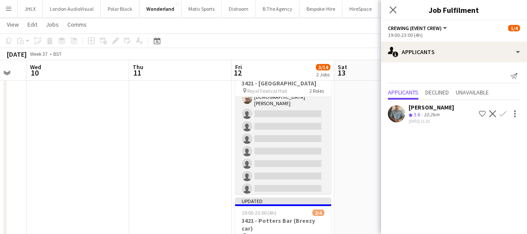
click at [284, 140] on app-card-role "Crewing (Event Crew) 8A 1/8 14:00-19:00 (5h) Christian Skinner single-neutral-a…" at bounding box center [283, 137] width 96 height 119
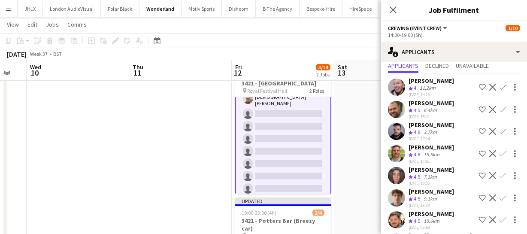
scroll to position [39, 0]
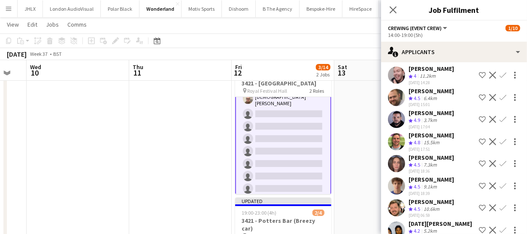
click at [500, 183] on app-icon "Confirm" at bounding box center [503, 186] width 7 height 7
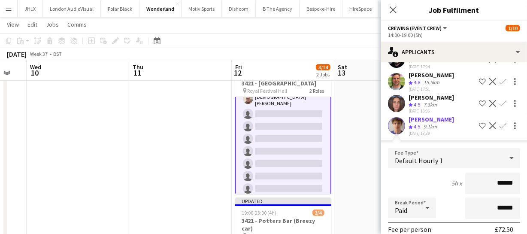
scroll to position [212, 0]
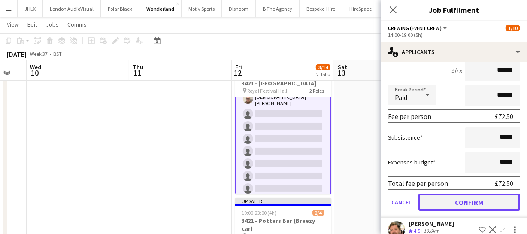
click at [485, 198] on button "Confirm" at bounding box center [470, 202] width 102 height 17
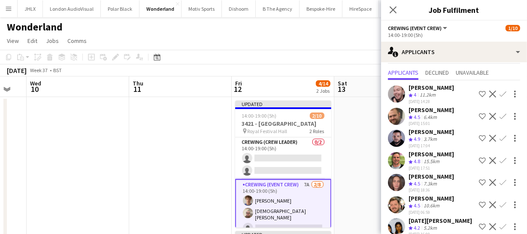
scroll to position [28, 0]
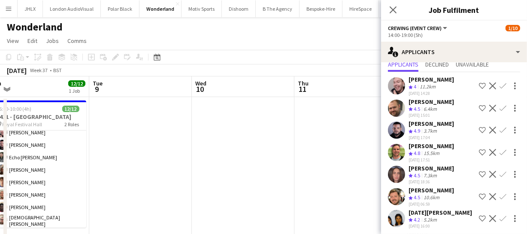
drag, startPoint x: 154, startPoint y: 182, endPoint x: 320, endPoint y: 169, distance: 165.8
click at [320, 169] on app-calendar-viewport "Sat 6 Sun 7 4/4 1 Job Mon 8 12/12 1 Job Tue 9 Wed 10 Thu 11 Fri 12 4/14 2 Jobs …" at bounding box center [263, 223] width 527 height 294
drag, startPoint x: 232, startPoint y: 170, endPoint x: 297, endPoint y: 167, distance: 64.5
click at [316, 162] on app-calendar-viewport "Sat 6 Sun 7 4/4 1 Job Mon 8 12/12 1 Job Tue 9 Wed 10 Thu 11 Fri 12 4/14 2 Jobs …" at bounding box center [263, 223] width 527 height 294
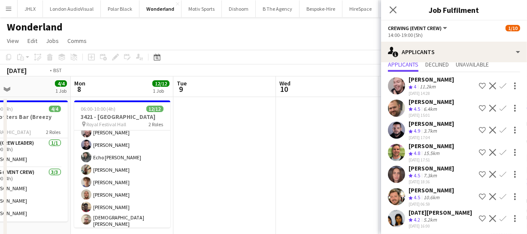
drag, startPoint x: 332, startPoint y: 167, endPoint x: 192, endPoint y: 160, distance: 139.8
click at [214, 164] on app-calendar-viewport "Fri 5 2/2 1 Job Sat 6 Sun 7 4/4 1 Job Mon 8 12/12 1 Job Tue 9 Wed 10 Thu 11 Fri…" at bounding box center [263, 223] width 527 height 294
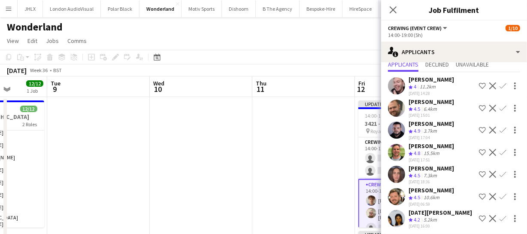
drag, startPoint x: 261, startPoint y: 165, endPoint x: 204, endPoint y: 174, distance: 57.0
click at [199, 175] on app-calendar-viewport "Fri 5 2/2 1 Job Sat 6 Sun 7 4/4 1 Job Mon 8 12/12 1 Job Tue 9 Wed 10 Thu 11 Fri…" at bounding box center [263, 223] width 527 height 294
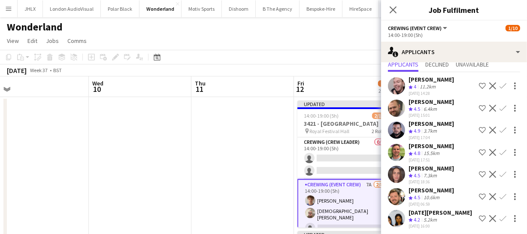
drag, startPoint x: 265, startPoint y: 173, endPoint x: 160, endPoint y: 178, distance: 105.8
click at [162, 178] on app-calendar-viewport "Sun 7 4/4 1 Job Mon 8 12/12 1 Job Tue 9 Wed 10 Thu 11 Fri 12 4/14 2 Jobs Sat 13…" at bounding box center [263, 223] width 527 height 294
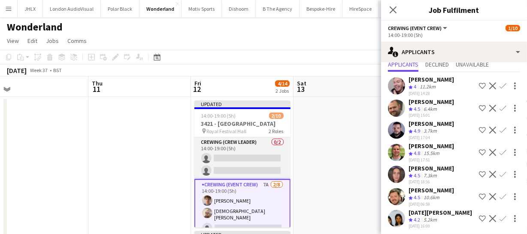
click at [230, 155] on app-card-role "Crewing (Crew Leader) 0/2 14:00-19:00 (5h) single-neutral-actions single-neutra…" at bounding box center [243, 158] width 96 height 42
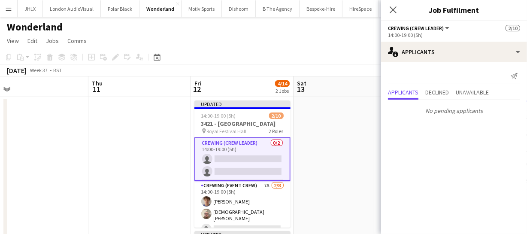
click at [221, 159] on app-card-role "Crewing (Crew Leader) 0/2 14:00-19:00 (5h) single-neutral-actions single-neutra…" at bounding box center [243, 158] width 96 height 43
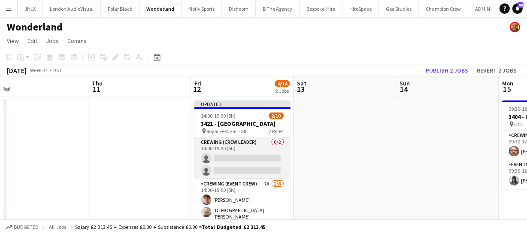
click at [234, 157] on app-card-role "Crewing (Crew Leader) 0/2 14:00-19:00 (5h) single-neutral-actions single-neutra…" at bounding box center [243, 158] width 96 height 42
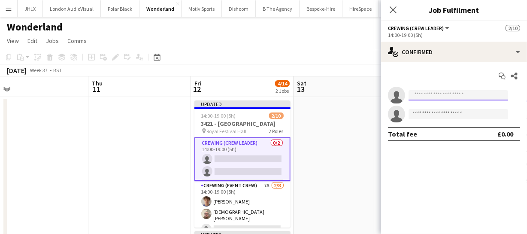
click at [432, 97] on input at bounding box center [459, 95] width 100 height 10
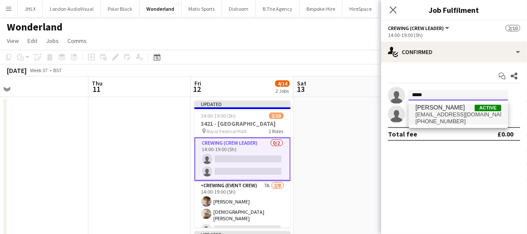
type input "*****"
click at [448, 107] on span "Shane King Active" at bounding box center [459, 107] width 86 height 7
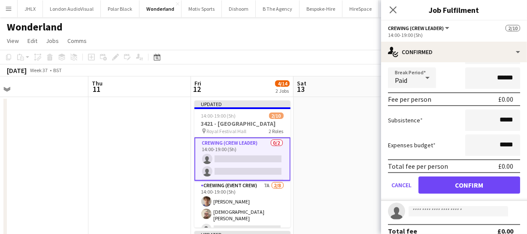
scroll to position [108, 0]
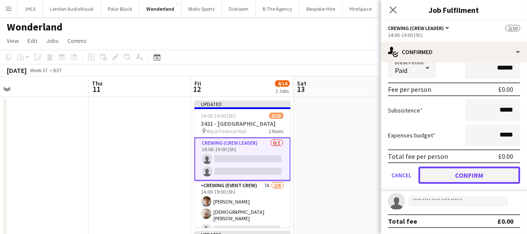
click at [477, 171] on button "Confirm" at bounding box center [470, 175] width 102 height 17
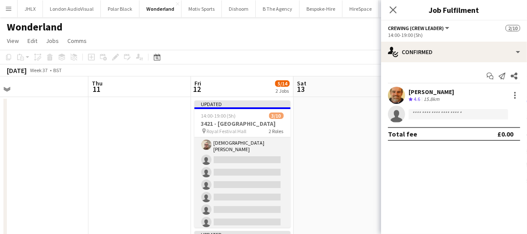
scroll to position [31, 0]
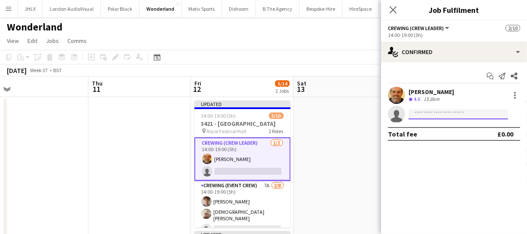
click at [419, 117] on input at bounding box center [459, 114] width 100 height 10
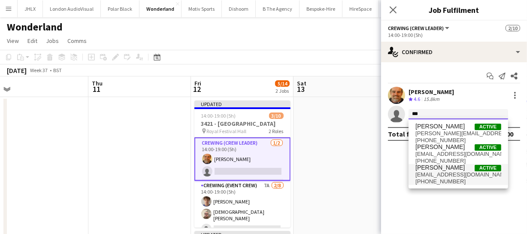
type input "***"
click at [445, 170] on span "Ben Turner" at bounding box center [440, 167] width 49 height 7
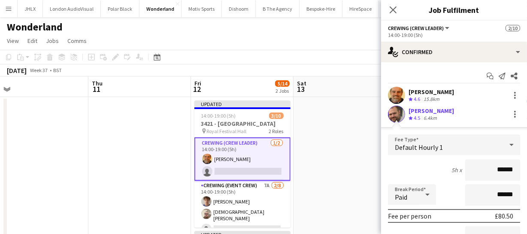
click at [494, 171] on input "******" at bounding box center [493, 169] width 55 height 21
type input "**"
type input "****"
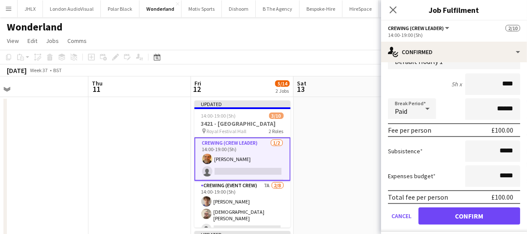
scroll to position [108, 0]
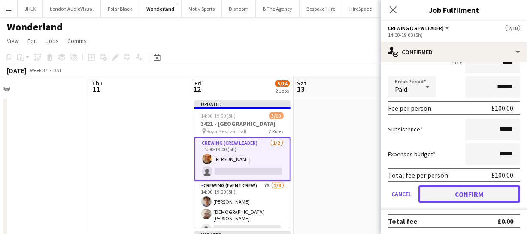
click at [493, 197] on button "Confirm" at bounding box center [470, 194] width 102 height 17
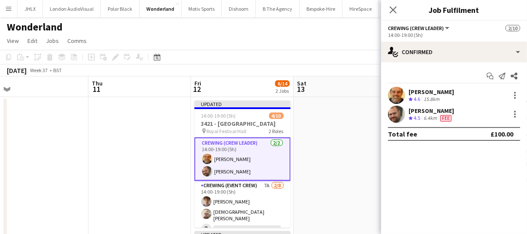
scroll to position [0, 0]
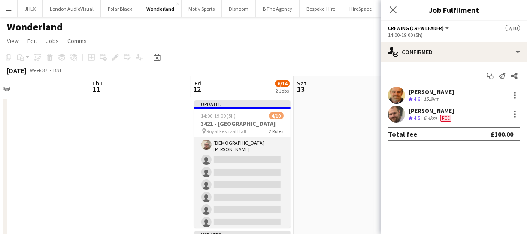
click at [261, 187] on app-card-role "Crewing (Event Crew) 7A 2/8 14:00-19:00 (5h) Alexander Caseley Christian Skinne…" at bounding box center [243, 171] width 96 height 119
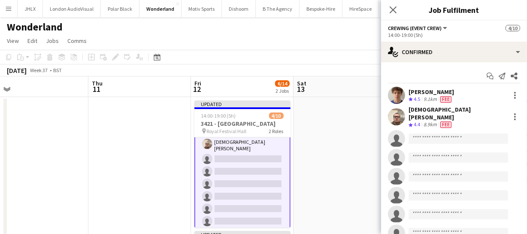
click at [243, 170] on app-card-role "Crewing (Event Crew) 7A 2/8 14:00-19:00 (5h) Alexander Caseley Christian Skinne…" at bounding box center [243, 170] width 96 height 121
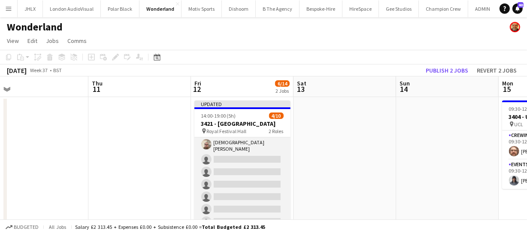
click at [243, 170] on app-card-role "Crewing (Event Crew) 7A 2/8 14:00-19:00 (5h) Alexander Caseley Christian Skinne…" at bounding box center [243, 170] width 96 height 119
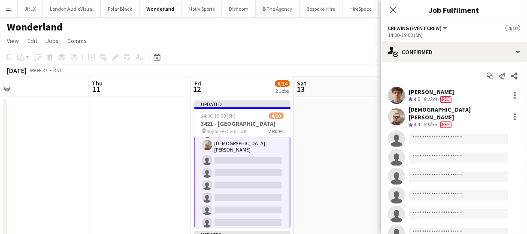
scroll to position [69, 0]
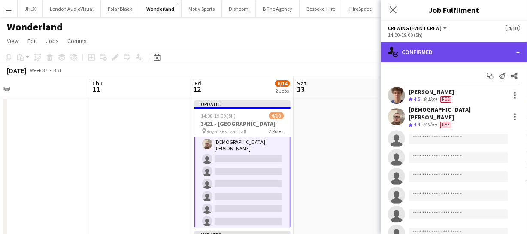
click at [500, 52] on div "single-neutral-actions-check-2 Confirmed" at bounding box center [454, 52] width 146 height 21
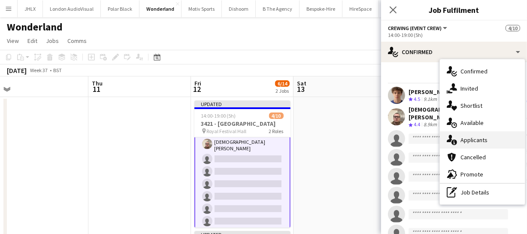
click at [484, 140] on div "single-neutral-actions-information Applicants" at bounding box center [482, 139] width 85 height 17
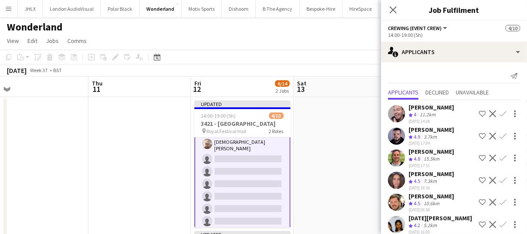
click at [500, 113] on app-icon "Confirm" at bounding box center [503, 113] width 7 height 7
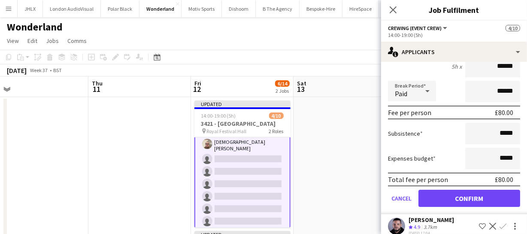
scroll to position [117, 0]
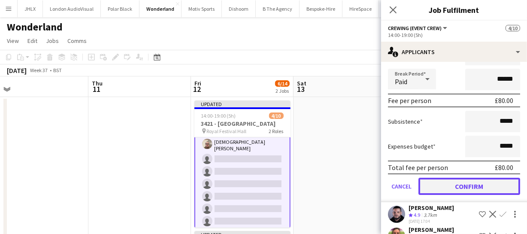
click at [472, 187] on button "Confirm" at bounding box center [470, 186] width 102 height 17
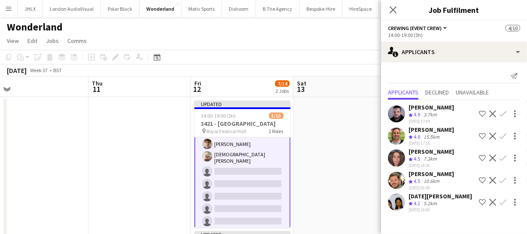
scroll to position [0, 0]
click at [500, 177] on app-icon "Confirm" at bounding box center [503, 180] width 7 height 7
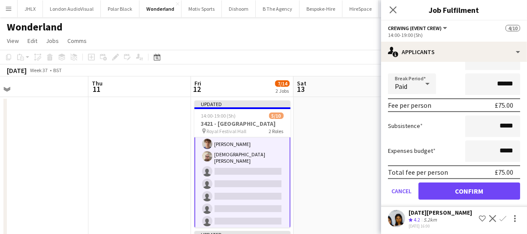
scroll to position [179, 0]
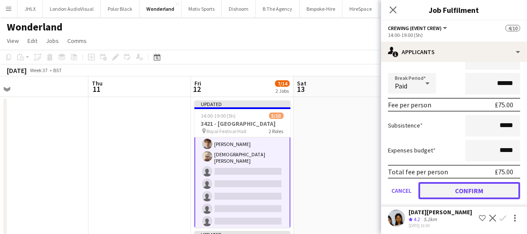
click at [462, 189] on button "Confirm" at bounding box center [470, 190] width 102 height 17
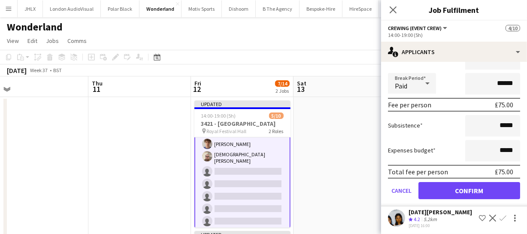
scroll to position [0, 0]
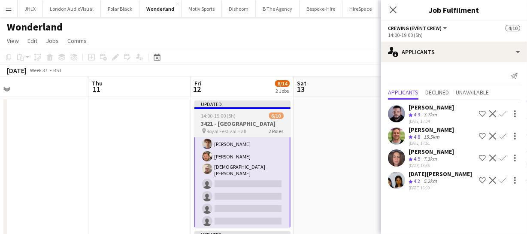
drag, startPoint x: 172, startPoint y: 195, endPoint x: 255, endPoint y: 193, distance: 82.5
click at [214, 193] on app-calendar-viewport "Sun 7 4/4 1 Job Mon 8 12/12 1 Job Tue 9 Wed 10 Thu 11 Fri 12 8/14 2 Jobs Sat 13…" at bounding box center [263, 223] width 527 height 294
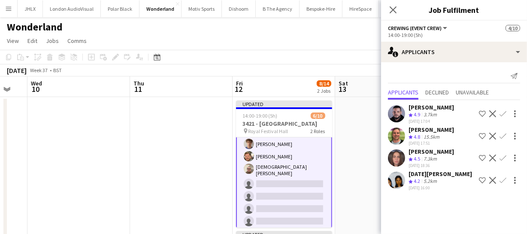
click at [217, 192] on app-calendar-viewport "Sun 7 4/4 1 Job Mon 8 12/12 1 Job Tue 9 Wed 10 Thu 11 Fri 12 8/14 2 Jobs Sat 13…" at bounding box center [263, 223] width 527 height 294
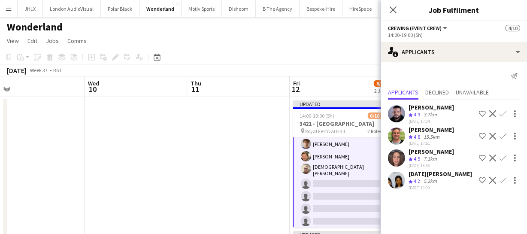
click at [197, 183] on app-calendar-viewport "Sun 7 4/4 1 Job Mon 8 12/12 1 Job Tue 9 Wed 10 Thu 11 Fri 12 8/14 2 Jobs Sat 13…" at bounding box center [263, 223] width 527 height 294
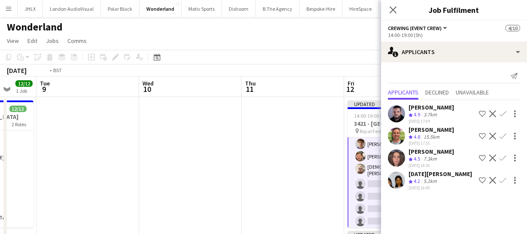
click at [256, 189] on app-calendar-viewport "Sat 6 Sun 7 4/4 1 Job Mon 8 12/12 1 Job Tue 9 Wed 10 Thu 11 Fri 12 8/14 2 Jobs …" at bounding box center [263, 223] width 527 height 294
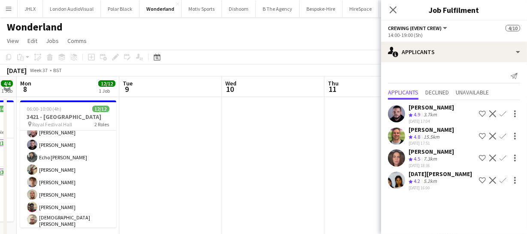
scroll to position [0, 180]
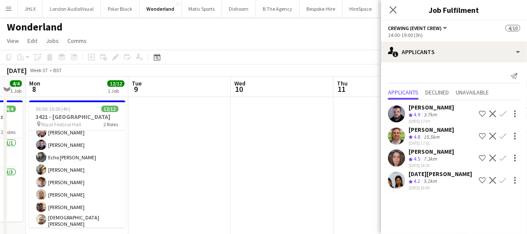
drag, startPoint x: 149, startPoint y: 177, endPoint x: 257, endPoint y: 183, distance: 108.8
click at [249, 182] on app-calendar-viewport "Sat 6 Sun 7 4/4 1 Job Mon 8 12/12 1 Job Tue 9 Wed 10 Thu 11 Fri 12 8/14 2 Jobs …" at bounding box center [263, 223] width 527 height 294
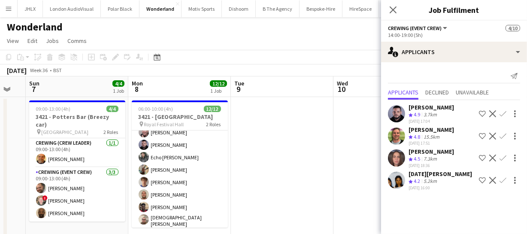
drag, startPoint x: 339, startPoint y: 176, endPoint x: 250, endPoint y: 172, distance: 89.4
click at [253, 172] on app-calendar-viewport "Fri 5 2/2 1 Job Sat 6 Sun 7 4/4 1 Job Mon 8 12/12 1 Job Tue 9 Wed 10 Thu 11 Fri…" at bounding box center [263, 223] width 527 height 294
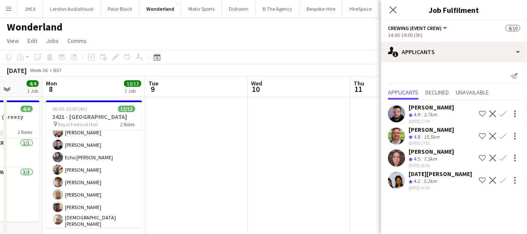
drag, startPoint x: 275, startPoint y: 178, endPoint x: 284, endPoint y: 178, distance: 9.0
click at [273, 178] on app-calendar-viewport "Fri 5 2/2 1 Job Sat 6 Sun 7 4/4 1 Job Mon 8 12/12 1 Job Tue 9 Wed 10 Thu 11 Fri…" at bounding box center [263, 223] width 527 height 294
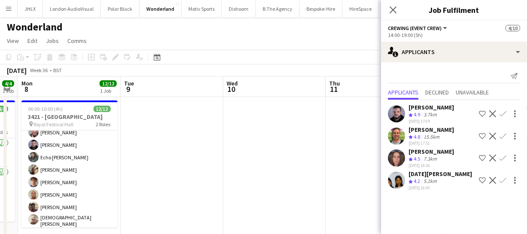
drag, startPoint x: 221, startPoint y: 176, endPoint x: 303, endPoint y: 184, distance: 82.9
click at [222, 176] on app-date-cell at bounding box center [172, 233] width 103 height 273
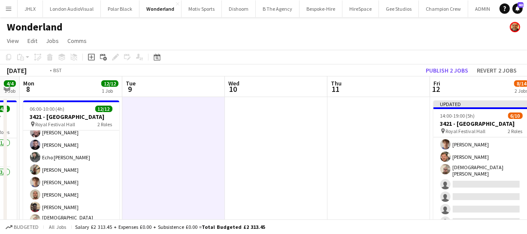
click at [86, 163] on app-calendar-viewport "Fri 5 2/2 1 Job Sat 6 Sun 7 4/4 1 Job Mon 8 12/12 1 Job Tue 9 Wed 10 Thu 11 Fri…" at bounding box center [263, 223] width 527 height 294
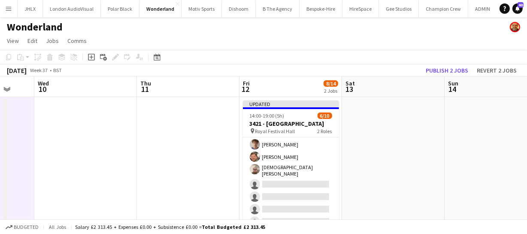
click at [143, 169] on app-calendar-viewport "Sun 7 4/4 1 Job Mon 8 12/12 1 Job Tue 9 Wed 10 Thu 11 Fri 12 8/14 2 Jobs Sat 13…" at bounding box center [263, 223] width 527 height 294
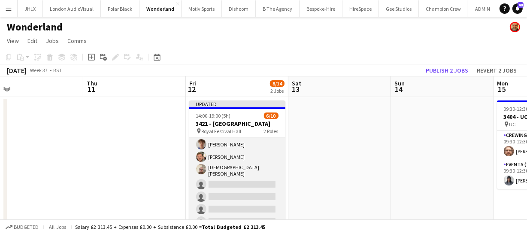
click at [228, 197] on app-card-role "Crewing (Event Crew) 5A 4/8 14:00-19:00 (5h) Eldon Taylor Alexander Caseley Ada…" at bounding box center [237, 170] width 96 height 119
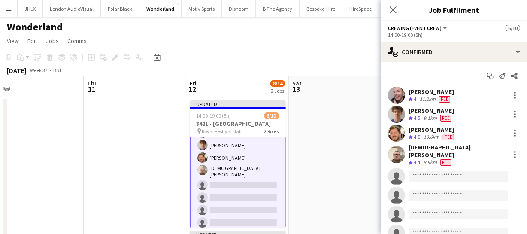
scroll to position [69, 0]
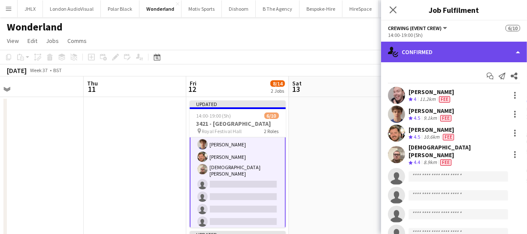
click at [464, 50] on div "single-neutral-actions-check-2 Confirmed" at bounding box center [454, 52] width 146 height 21
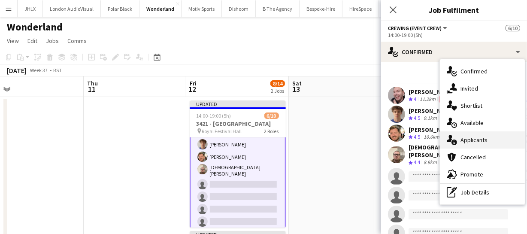
click at [494, 137] on div "single-neutral-actions-information Applicants" at bounding box center [482, 139] width 85 height 17
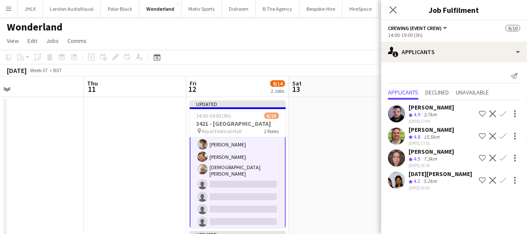
click at [504, 111] on app-icon "Confirm" at bounding box center [503, 113] width 7 height 7
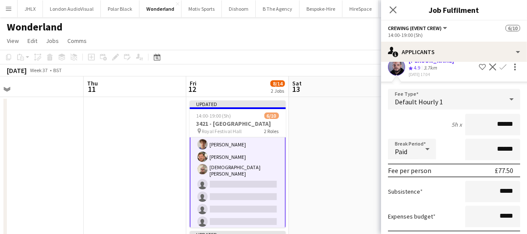
scroll to position [156, 0]
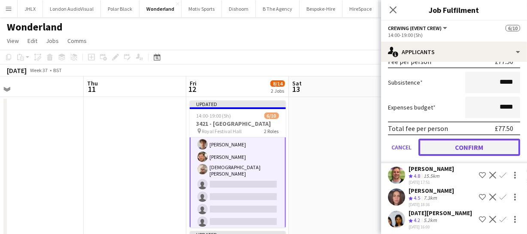
click at [462, 144] on button "Confirm" at bounding box center [470, 147] width 102 height 17
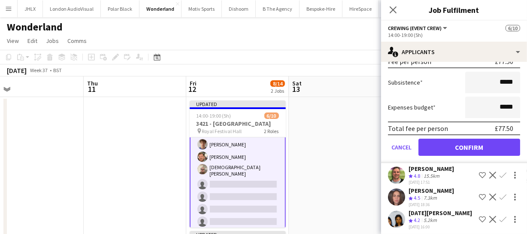
scroll to position [0, 0]
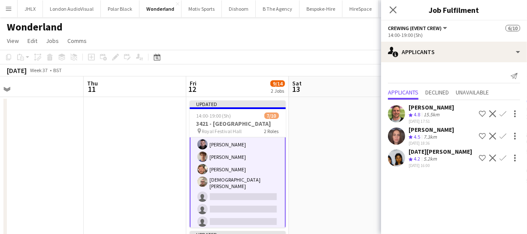
click at [499, 157] on button "Confirm" at bounding box center [503, 158] width 10 height 10
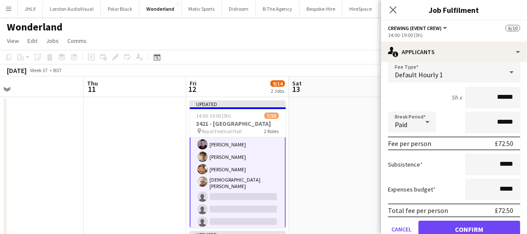
scroll to position [136, 0]
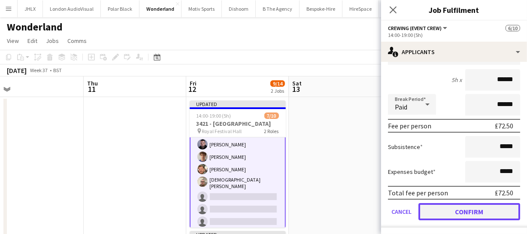
click at [477, 206] on button "Confirm" at bounding box center [470, 211] width 102 height 17
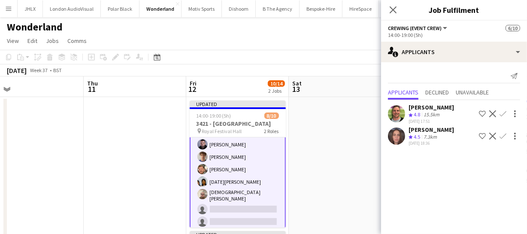
scroll to position [0, 0]
click at [502, 134] on app-icon "Confirm" at bounding box center [503, 136] width 7 height 7
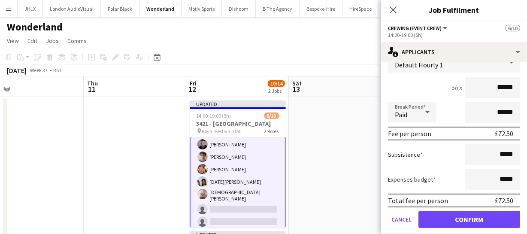
scroll to position [114, 0]
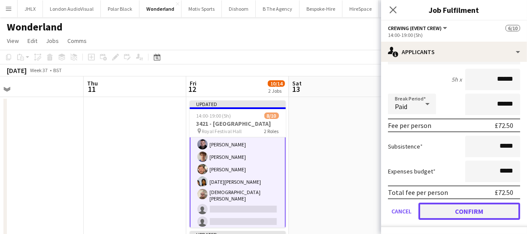
click at [477, 206] on button "Confirm" at bounding box center [470, 211] width 102 height 17
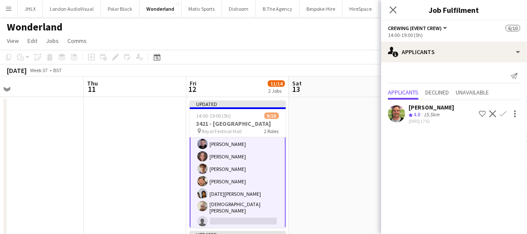
scroll to position [39, 0]
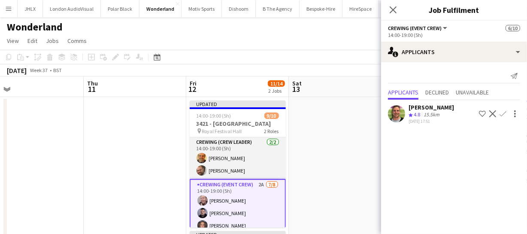
click at [228, 166] on app-card-role "Crewing (Crew Leader) 2/2 14:00-19:00 (5h) Shane King Ben Turner" at bounding box center [238, 158] width 96 height 42
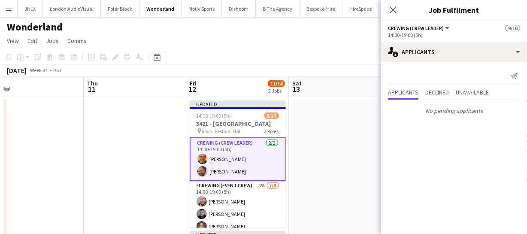
click at [225, 167] on app-card-role "Crewing (Crew Leader) 2/2 14:00-19:00 (5h) Shane King Ben Turner" at bounding box center [238, 158] width 96 height 43
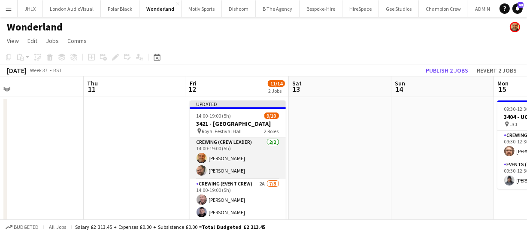
click at [224, 168] on app-card-role "Crewing (Crew Leader) 2/2 14:00-19:00 (5h) Shane King Ben Turner" at bounding box center [238, 158] width 96 height 42
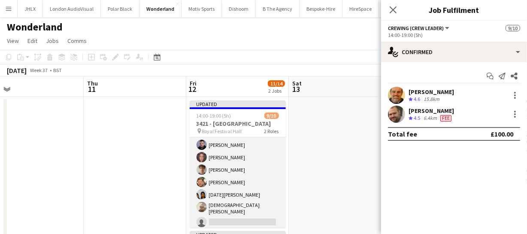
click at [234, 189] on app-card-role "Crewing (Event Crew) 2A 7/8 14:00-19:00 (5h) Eldon Taylor Paul Fisk Jekaterina …" at bounding box center [238, 171] width 96 height 119
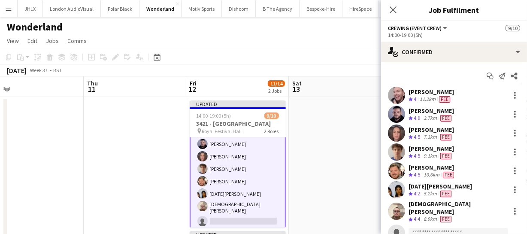
scroll to position [69, 0]
click at [394, 12] on icon "Close pop-in" at bounding box center [393, 10] width 8 height 8
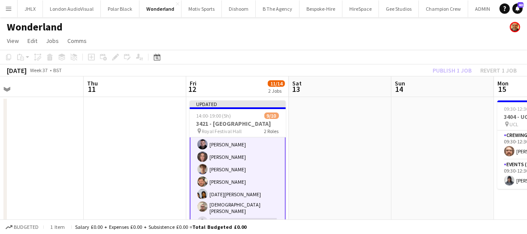
click at [460, 71] on div "Publish 1 job Revert 1 job" at bounding box center [475, 70] width 105 height 11
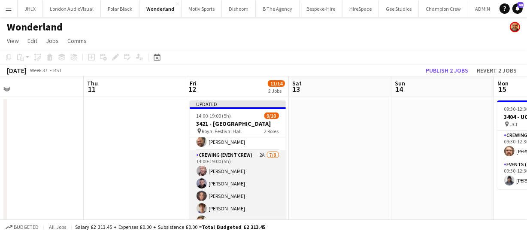
scroll to position [0, 0]
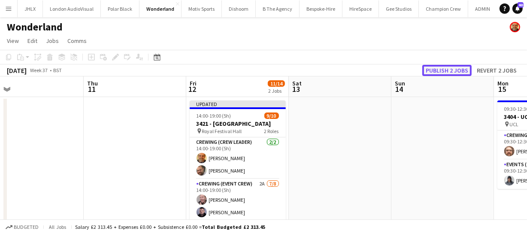
click at [454, 70] on button "Publish 2 jobs" at bounding box center [447, 70] width 49 height 11
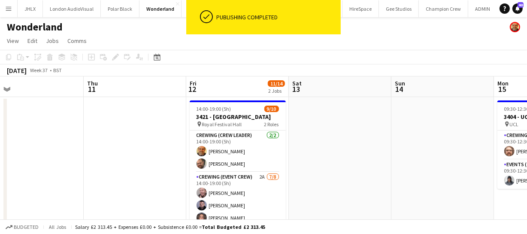
drag, startPoint x: 182, startPoint y: 159, endPoint x: 277, endPoint y: 163, distance: 94.6
click at [251, 160] on app-calendar-viewport "Sun 7 4/4 1 Job Mon 8 12/12 1 Job Tue 9 Wed 10 Thu 11 Fri 12 11/14 2 Jobs Sat 1…" at bounding box center [263, 223] width 527 height 294
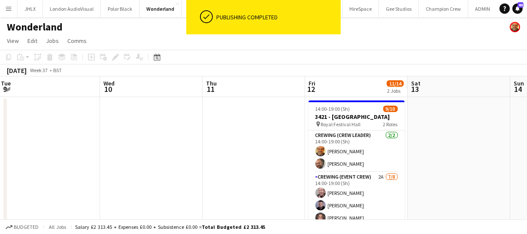
drag, startPoint x: 226, startPoint y: 164, endPoint x: 283, endPoint y: 163, distance: 56.7
click at [259, 164] on app-calendar-viewport "Sun 7 4/4 1 Job Mon 8 12/12 1 Job Tue 9 Wed 10 Thu 11 Fri 12 11/14 2 Jobs Sat 1…" at bounding box center [263, 223] width 527 height 294
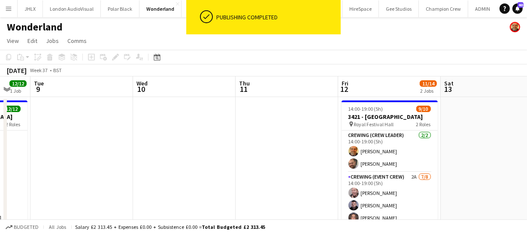
click at [248, 151] on app-calendar-viewport "Sun 7 4/4 1 Job Mon 8 12/12 1 Job Tue 9 Wed 10 Thu 11 Fri 12 11/14 2 Jobs Sat 1…" at bounding box center [263, 223] width 527 height 294
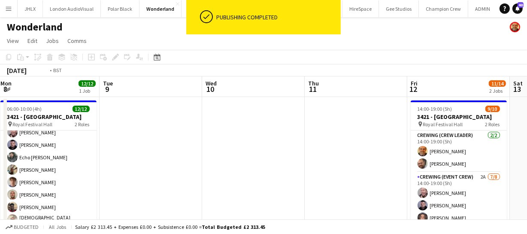
drag, startPoint x: 221, startPoint y: 146, endPoint x: 288, endPoint y: 153, distance: 67.0
click at [280, 152] on app-calendar-viewport "Sat 6 Sun 7 4/4 1 Job Mon 8 12/12 1 Job Tue 9 Wed 10 Thu 11 Fri 12 11/14 2 Jobs…" at bounding box center [263, 223] width 527 height 294
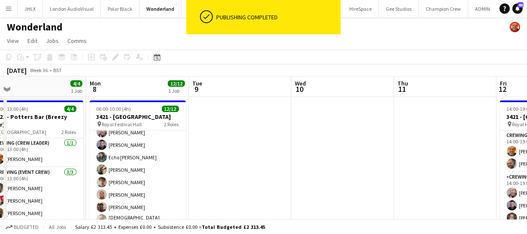
drag, startPoint x: 276, startPoint y: 153, endPoint x: 301, endPoint y: 157, distance: 25.1
click at [297, 157] on app-calendar-viewport "Fri 5 2/2 1 Job Sat 6 Sun 7 4/4 1 Job Mon 8 12/12 1 Job Tue 9 Wed 10 Thu 11 Fri…" at bounding box center [263, 223] width 527 height 294
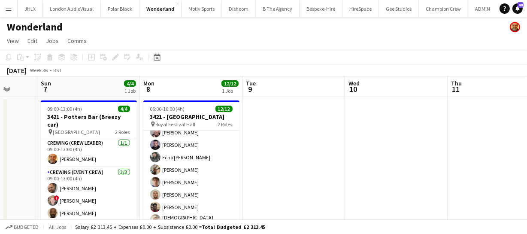
drag, startPoint x: 429, startPoint y: 173, endPoint x: 315, endPoint y: 160, distance: 114.9
click at [346, 166] on app-calendar-viewport "Thu 4 Fri 5 2/2 1 Job Sat 6 Sun 7 4/4 1 Job Mon 8 12/12 1 Job Tue 9 Wed 10 Thu …" at bounding box center [263, 223] width 527 height 294
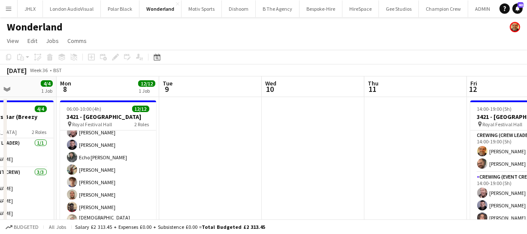
drag, startPoint x: 394, startPoint y: 172, endPoint x: 343, endPoint y: 168, distance: 51.3
click at [371, 174] on app-calendar-viewport "Thu 4 Fri 5 2/2 1 Job Sat 6 Sun 7 4/4 1 Job Mon 8 12/12 1 Job Tue 9 Wed 10 Thu …" at bounding box center [263, 223] width 527 height 294
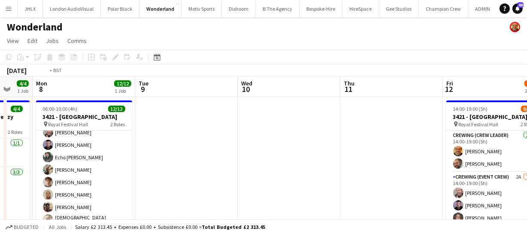
drag, startPoint x: 380, startPoint y: 170, endPoint x: 305, endPoint y: 156, distance: 75.9
click at [284, 161] on app-calendar-viewport "Thu 4 Fri 5 2/2 1 Job Sat 6 Sun 7 4/4 1 Job Mon 8 12/12 1 Job Tue 9 Wed 10 Thu …" at bounding box center [263, 223] width 527 height 294
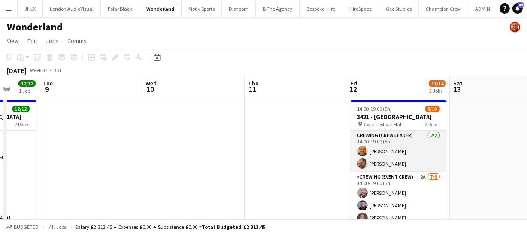
drag, startPoint x: 331, startPoint y: 155, endPoint x: 235, endPoint y: 139, distance: 97.1
click at [243, 146] on app-calendar-viewport "Sat 6 Sun 7 4/4 1 Job Mon 8 12/12 1 Job Tue 9 Wed 10 Thu 11 Fri 12 11/14 2 Jobs…" at bounding box center [263, 223] width 527 height 294
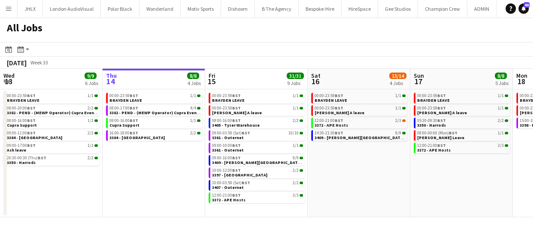
click at [197, 149] on app-calendar-viewport "Mon 11 24/24 10 Jobs Tue 12 6/8 7 Jobs Wed 13 9/9 6 Jobs Thu 14 8/8 4 Jobs Fri …" at bounding box center [266, 143] width 533 height 149
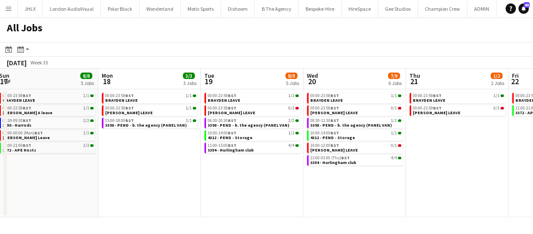
drag, startPoint x: 251, startPoint y: 167, endPoint x: 248, endPoint y: 161, distance: 6.9
click at [229, 164] on app-calendar-viewport "Wed 13 9/9 6 Jobs Thu 14 8/8 4 Jobs Fri 15 31/31 9 Jobs Sat 16 13/14 4 Jobs Sun…" at bounding box center [266, 143] width 533 height 149
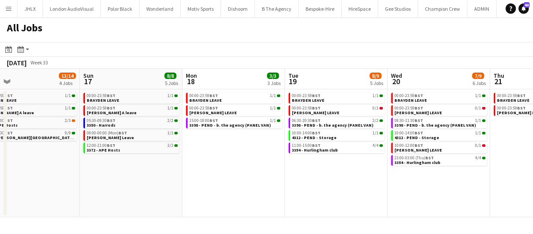
click at [268, 187] on app-calendar-viewport "Wed 13 9/9 6 Jobs Thu 14 8/8 4 Jobs Fri 15 31/31 9 Jobs Sat 16 13/14 4 Jobs Sun…" at bounding box center [266, 143] width 533 height 149
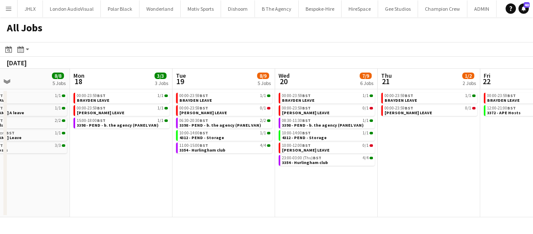
drag, startPoint x: 367, startPoint y: 205, endPoint x: 385, endPoint y: 183, distance: 27.8
click at [283, 191] on app-calendar-viewport "Fri 15 31/31 9 Jobs Sat 16 13/14 4 Jobs Sun 17 8/8 5 Jobs Mon 18 3/3 3 Jobs Tue…" at bounding box center [266, 143] width 533 height 149
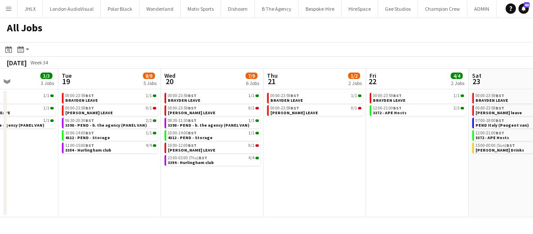
click at [289, 180] on app-calendar-viewport "Fri 15 31/31 9 Jobs Sat 16 13/14 4 Jobs Sun 17 8/8 5 Jobs Mon 18 3/3 3 Jobs Tue…" at bounding box center [266, 143] width 533 height 149
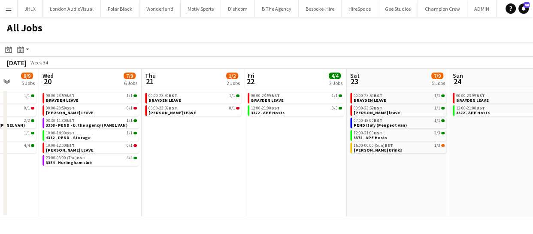
click at [298, 166] on app-calendar-viewport "Sun 17 8/8 5 Jobs Mon 18 3/3 3 Jobs Tue 19 8/9 5 Jobs Wed 20 7/9 6 Jobs Thu 21 …" at bounding box center [266, 143] width 533 height 149
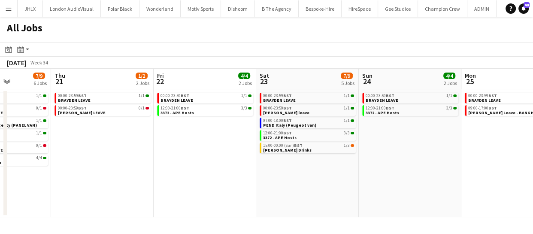
click at [244, 166] on app-all-jobs "All Jobs Date picker AUG 2025 AUG 2025 Monday M Tuesday T Wednesday W Thursday …" at bounding box center [266, 117] width 533 height 200
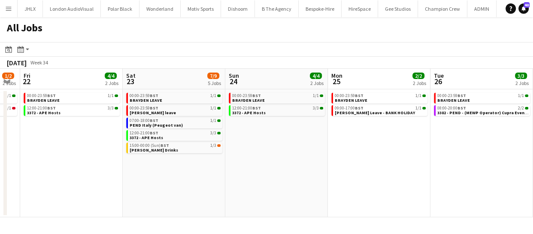
click at [264, 166] on app-calendar-viewport "Tue 19 8/9 5 Jobs Wed 20 7/9 6 Jobs Thu 21 1/2 2 Jobs Fri 22 4/4 2 Jobs Sat 23 …" at bounding box center [266, 143] width 533 height 149
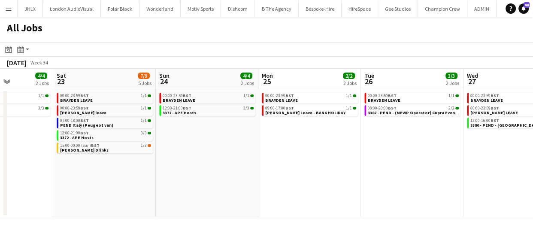
click at [260, 170] on app-calendar-viewport "Tue 19 8/9 5 Jobs Wed 20 7/9 6 Jobs Thu 21 1/2 2 Jobs Fri 22 4/4 2 Jobs Sat 23 …" at bounding box center [266, 143] width 533 height 149
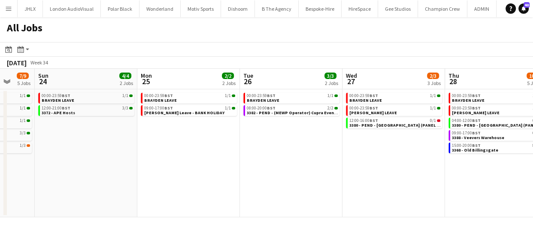
click at [236, 168] on app-calendar-viewport "Thu 21 1/2 2 Jobs Fri 22 4/4 2 Jobs Sat 23 7/9 5 Jobs Sun 24 4/4 2 Jobs Mon 25 …" at bounding box center [266, 143] width 533 height 149
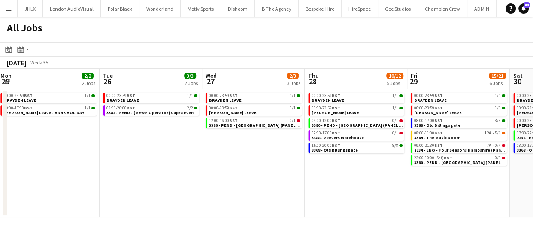
click at [228, 171] on app-all-jobs "All Jobs Date picker AUG 2025 AUG 2025 Monday M Tuesday T Wednesday W Thursday …" at bounding box center [266, 117] width 533 height 200
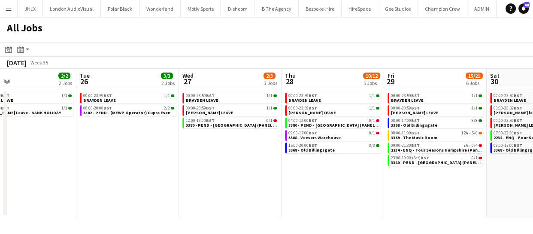
click at [265, 184] on app-calendar-viewport "Sat 23 7/9 5 Jobs Sun 24 4/4 2 Jobs Mon 25 2/2 2 Jobs Tue 26 3/3 2 Jobs Wed 27 …" at bounding box center [266, 143] width 533 height 149
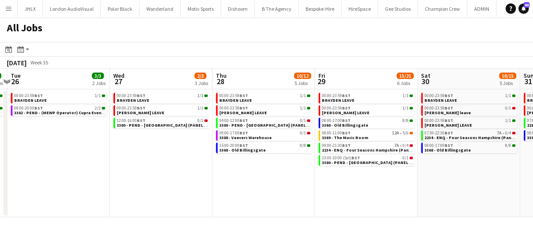
click at [220, 186] on app-calendar-viewport "Sat 23 7/9 5 Jobs Sun 24 4/4 2 Jobs Mon 25 2/2 2 Jobs Tue 26 3/3 2 Jobs Wed 27 …" at bounding box center [266, 143] width 533 height 149
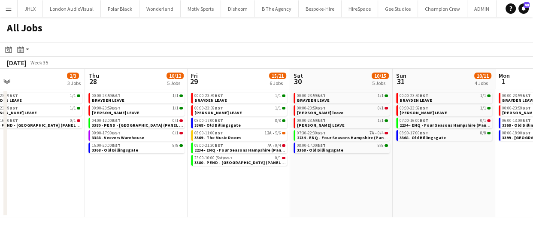
drag, startPoint x: 285, startPoint y: 189, endPoint x: 353, endPoint y: 193, distance: 68.9
click at [214, 183] on app-calendar-viewport "Mon 25 2/2 2 Jobs Tue 26 3/3 2 Jobs Wed 27 2/3 3 Jobs Thu 28 10/12 5 Jobs Fri 2…" at bounding box center [266, 143] width 533 height 149
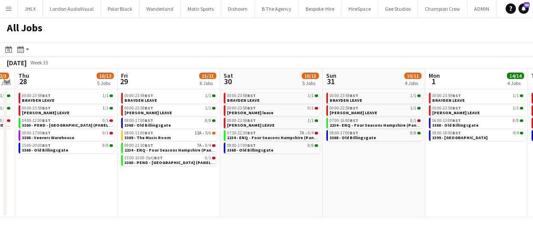
click at [219, 184] on app-calendar-viewport "Mon 25 2/2 2 Jobs Tue 26 3/3 2 Jobs Wed 27 2/3 3 Jobs Thu 28 10/12 5 Jobs Fri 2…" at bounding box center [266, 143] width 533 height 149
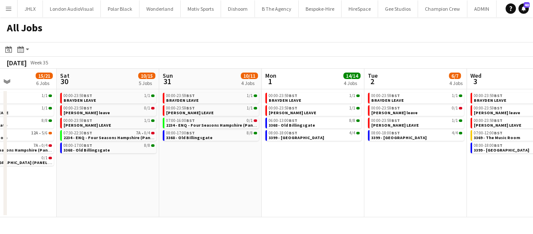
drag, startPoint x: 246, startPoint y: 181, endPoint x: 266, endPoint y: 183, distance: 19.8
click at [243, 181] on app-calendar-viewport "Wed 27 2/3 3 Jobs Thu 28 10/12 5 Jobs Fri 29 15/21 6 Jobs Sat 30 10/15 5 Jobs S…" at bounding box center [266, 143] width 533 height 149
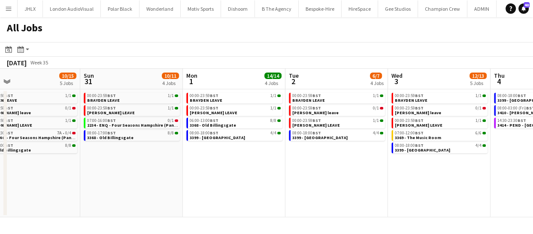
click at [227, 174] on app-calendar-viewport "Wed 27 2/3 3 Jobs Thu 28 10/12 5 Jobs Fri 29 15/21 6 Jobs Sat 30 10/15 5 Jobs S…" at bounding box center [266, 143] width 533 height 149
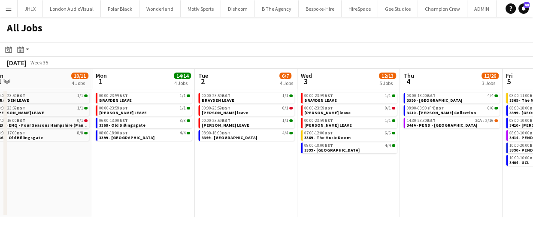
click at [271, 180] on app-calendar-viewport "Wed 27 2/3 3 Jobs Thu 28 10/12 5 Jobs Fri 29 15/21 6 Jobs Sat 30 10/15 5 Jobs S…" at bounding box center [266, 143] width 533 height 149
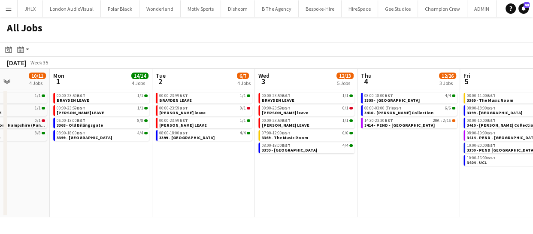
drag, startPoint x: 219, startPoint y: 173, endPoint x: 274, endPoint y: 175, distance: 55.0
click at [213, 173] on app-calendar-viewport "Fri 29 15/21 6 Jobs Sat 30 10/15 5 Jobs Sun 31 10/11 4 Jobs Mon 1 14/14 4 Jobs …" at bounding box center [266, 143] width 533 height 149
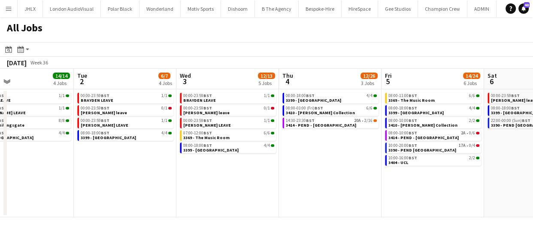
click at [244, 173] on app-calendar-viewport "Fri 29 15/21 6 Jobs Sat 30 10/15 5 Jobs Sun 31 10/11 4 Jobs Mon 1 14/14 4 Jobs …" at bounding box center [266, 143] width 533 height 149
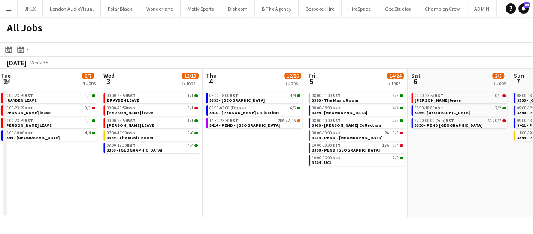
click at [275, 174] on app-all-jobs "All Jobs Date picker AUG 2025 AUG 2025 Monday M Tuesday T Wednesday W Thursday …" at bounding box center [266, 117] width 533 height 200
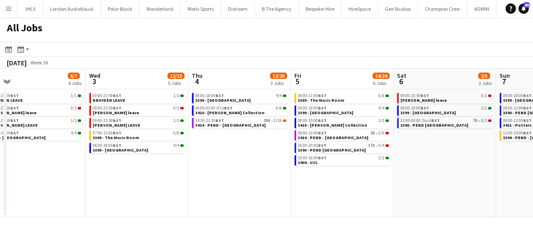
drag, startPoint x: 310, startPoint y: 179, endPoint x: 277, endPoint y: 175, distance: 32.4
click at [229, 174] on app-calendar-viewport "Sun 31 10/11 4 Jobs Mon 1 14/14 4 Jobs Tue 2 6/7 4 Jobs Wed 3 12/13 5 Jobs Thu …" at bounding box center [266, 143] width 533 height 149
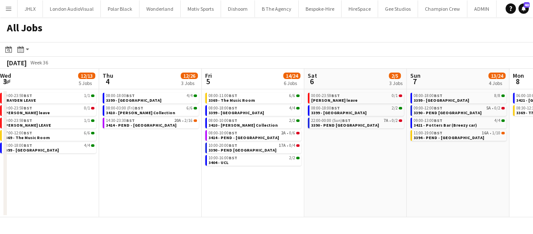
click at [246, 176] on app-calendar-viewport "Sun 31 10/11 4 Jobs Mon 1 14/14 4 Jobs Tue 2 6/7 4 Jobs Wed 3 12/13 5 Jobs Thu …" at bounding box center [266, 143] width 533 height 149
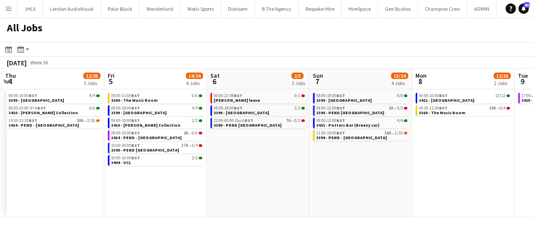
drag, startPoint x: 294, startPoint y: 177, endPoint x: 242, endPoint y: 176, distance: 52.4
click at [268, 176] on app-calendar-viewport "Sun 31 10/11 4 Jobs Mon 1 14/14 4 Jobs Tue 2 6/7 4 Jobs Wed 3 12/13 5 Jobs Thu …" at bounding box center [266, 143] width 533 height 149
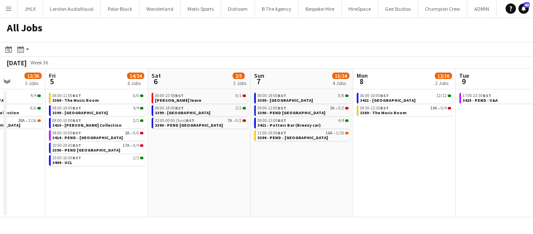
click at [238, 177] on app-calendar-viewport "Tue 2 6/7 4 Jobs Wed 3 12/13 5 Jobs Thu 4 12/26 3 Jobs Fri 5 14/24 6 Jobs Sat 6…" at bounding box center [266, 143] width 533 height 149
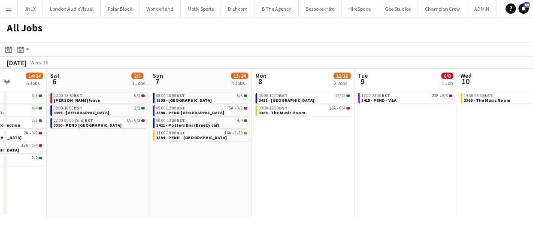
click at [214, 166] on app-all-jobs "All Jobs Date picker AUG 2025 AUG 2025 Monday M Tuesday T Wednesday W Thursday …" at bounding box center [266, 117] width 533 height 200
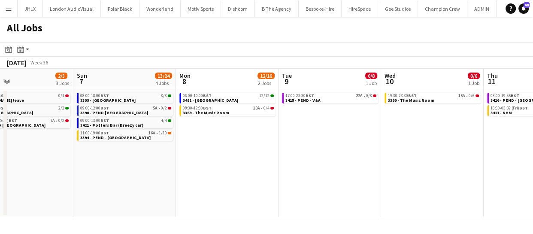
drag, startPoint x: 245, startPoint y: 164, endPoint x: 188, endPoint y: 160, distance: 56.8
click at [192, 160] on app-calendar-viewport "Thu 4 12/26 3 Jobs Fri 5 14/24 6 Jobs Sat 6 2/5 3 Jobs Sun 7 13/24 4 Jobs Mon 8…" at bounding box center [266, 143] width 533 height 149
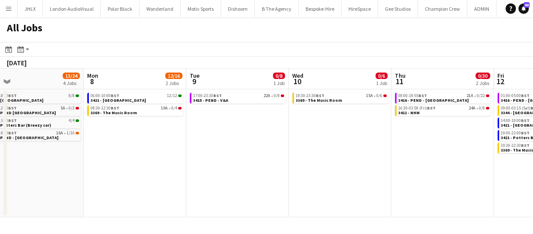
click at [184, 156] on app-calendar-viewport "Thu 4 12/26 3 Jobs Fri 5 14/24 6 Jobs Sat 6 2/5 3 Jobs Sun 7 13/24 4 Jobs Mon 8…" at bounding box center [266, 143] width 533 height 149
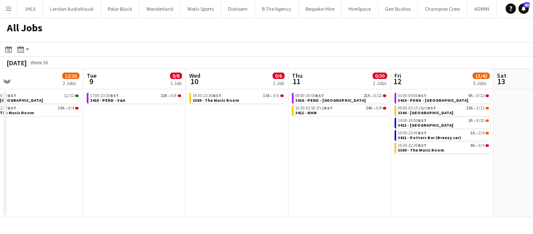
click at [180, 156] on app-calendar-viewport "Sat 6 2/5 3 Jobs Sun 7 13/24 4 Jobs Mon 8 12/16 2 Jobs Tue 9 0/8 1 Job Wed 10 0…" at bounding box center [266, 143] width 533 height 149
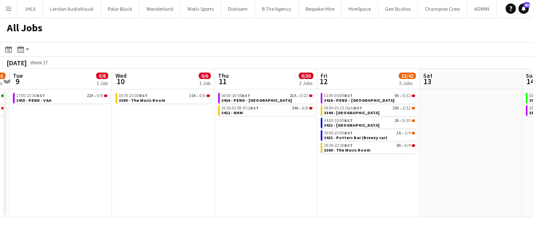
drag, startPoint x: 203, startPoint y: 161, endPoint x: 249, endPoint y: 163, distance: 46.4
click at [182, 162] on app-calendar-viewport "Sat 6 2/5 3 Jobs Sun 7 13/24 4 Jobs Mon 8 12/16 2 Jobs Tue 9 0/8 1 Job Wed 10 0…" at bounding box center [266, 143] width 533 height 149
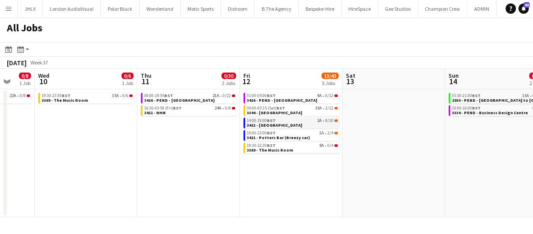
click at [285, 124] on span "3421 - [GEOGRAPHIC_DATA]" at bounding box center [274, 125] width 55 height 6
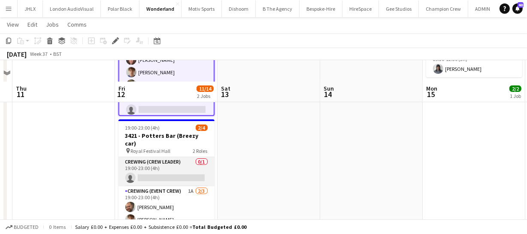
scroll to position [150, 0]
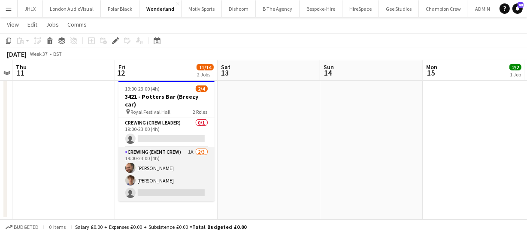
click at [180, 164] on app-card-role "Crewing (Event Crew) 1A [DATE] 19:00-23:00 (4h) [PERSON_NAME] [PERSON_NAME] sin…" at bounding box center [167, 174] width 96 height 54
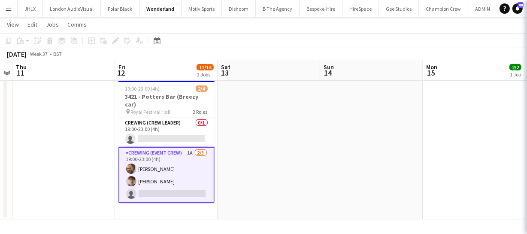
scroll to position [61, 0]
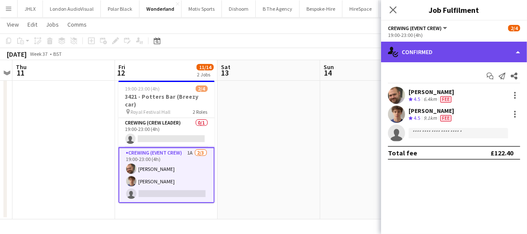
click at [484, 50] on div "single-neutral-actions-check-2 Confirmed" at bounding box center [454, 52] width 146 height 21
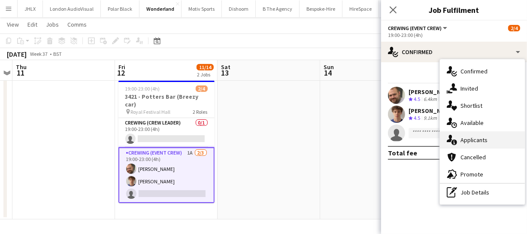
click at [481, 137] on div "single-neutral-actions-information Applicants" at bounding box center [482, 139] width 85 height 17
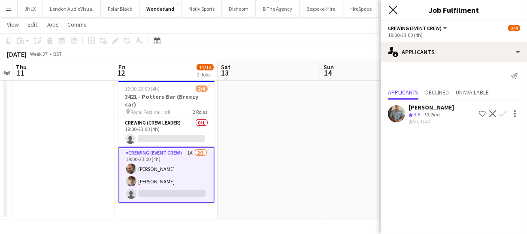
click at [397, 10] on icon "Close pop-in" at bounding box center [393, 10] width 8 height 8
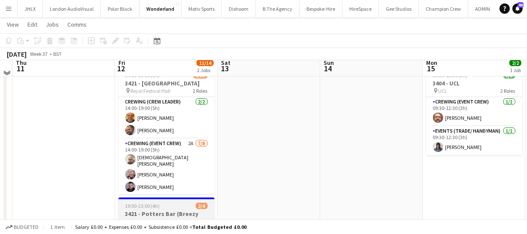
scroll to position [0, 0]
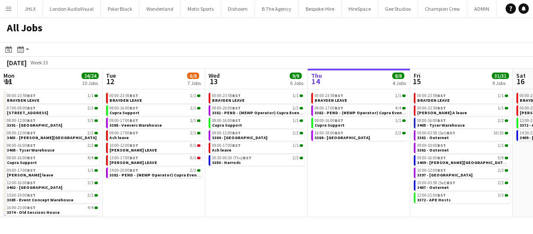
scroll to position [0, 205]
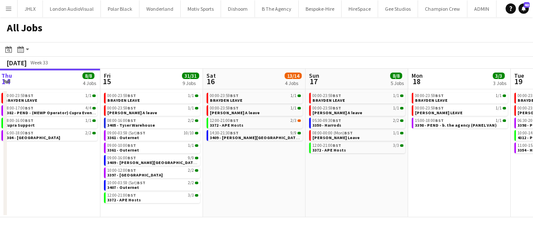
drag, startPoint x: 361, startPoint y: 179, endPoint x: 256, endPoint y: 184, distance: 105.3
click at [256, 184] on app-calendar-viewport "Mon 11 24/24 10 Jobs Tue 12 6/8 7 Jobs Wed 13 9/9 6 Jobs Thu 14 8/8 4 Jobs Fri …" at bounding box center [266, 143] width 533 height 149
drag, startPoint x: 309, startPoint y: 184, endPoint x: 255, endPoint y: 185, distance: 54.5
click at [256, 186] on app-calendar-viewport "Mon 11 24/24 10 Jobs Tue 12 6/8 7 Jobs Wed 13 9/9 6 Jobs Thu 14 8/8 4 Jobs Fri …" at bounding box center [266, 143] width 533 height 149
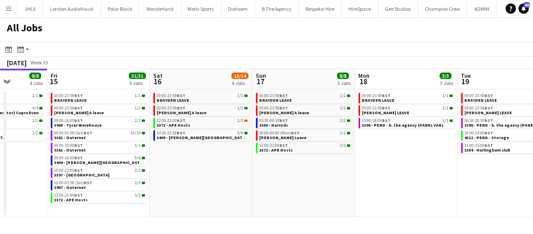
click at [254, 193] on app-calendar-viewport "Mon 11 24/24 10 Jobs Tue 12 6/8 7 Jobs Wed 13 9/9 6 Jobs Thu 14 8/8 4 Jobs Fri …" at bounding box center [266, 143] width 533 height 149
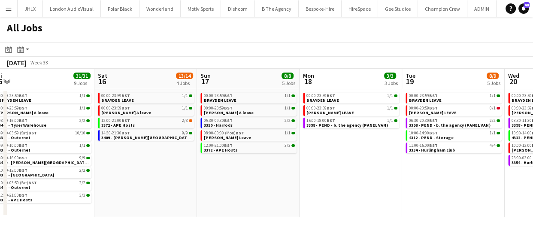
click at [185, 191] on app-calendar-viewport "Mon 11 24/24 10 Jobs Tue 12 6/8 7 Jobs Wed 13 9/9 6 Jobs Thu 14 8/8 4 Jobs Fri …" at bounding box center [266, 143] width 533 height 149
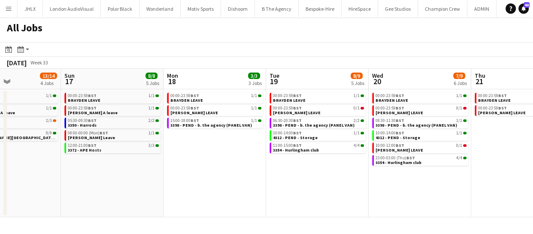
click at [247, 189] on app-calendar-viewport "Wed 13 9/9 6 Jobs Thu 14 8/8 4 Jobs Fri 15 31/31 9 Jobs Sat 16 13/14 4 Jobs Sun…" at bounding box center [266, 143] width 533 height 149
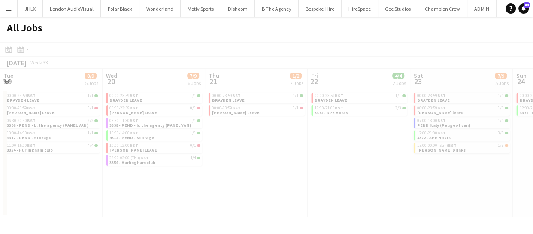
click at [244, 193] on app-all-jobs "All Jobs Date picker [DATE] [DATE] [DATE] M [DATE] T [DATE] W [DATE] T [DATE] F…" at bounding box center [266, 117] width 533 height 200
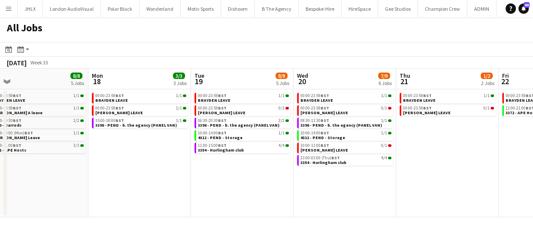
drag, startPoint x: 262, startPoint y: 198, endPoint x: 239, endPoint y: 196, distance: 22.9
click at [239, 196] on app-calendar-viewport "Fri 15 31/31 9 Jobs Sat 16 13/14 4 Jobs Sun 17 8/8 5 Jobs Mon 18 3/3 3 Jobs Tue…" at bounding box center [266, 143] width 533 height 149
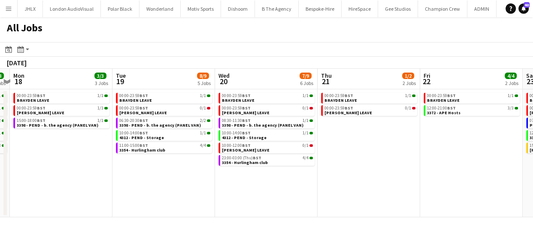
click at [250, 199] on app-calendar-viewport "Fri 15 31/31 9 Jobs Sat 16 13/14 4 Jobs Sun 17 8/8 5 Jobs Mon 18 3/3 3 Jobs Tue…" at bounding box center [266, 143] width 533 height 149
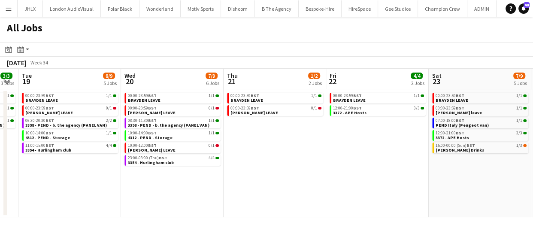
drag, startPoint x: 271, startPoint y: 195, endPoint x: 240, endPoint y: 193, distance: 30.6
click at [241, 194] on app-calendar-viewport "Fri 15 31/31 9 Jobs Sat 16 13/14 4 Jobs Sun 17 8/8 5 Jobs Mon 18 3/3 3 Jobs Tue…" at bounding box center [266, 143] width 533 height 149
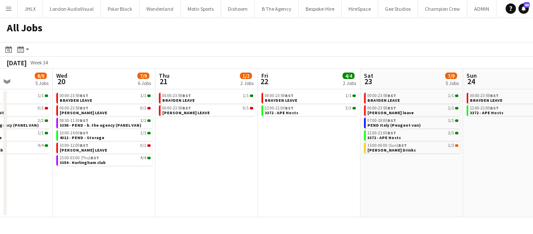
click at [239, 193] on app-calendar-viewport "Sun 17 8/8 5 Jobs Mon 18 3/3 3 Jobs Tue 19 8/9 5 Jobs Wed 20 7/9 6 Jobs Thu 21 …" at bounding box center [266, 143] width 533 height 149
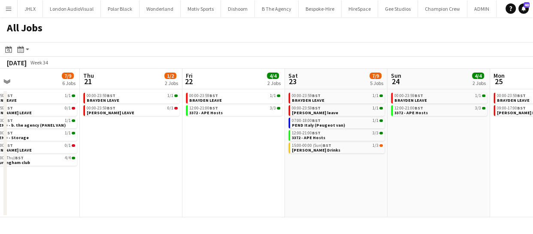
drag, startPoint x: 361, startPoint y: 198, endPoint x: 280, endPoint y: 195, distance: 81.2
click at [269, 198] on app-calendar-viewport "Sun 17 8/8 5 Jobs Mon 18 3/3 3 Jobs Tue 19 8/9 5 Jobs Wed 20 7/9 6 Jobs Thu 21 …" at bounding box center [266, 143] width 533 height 149
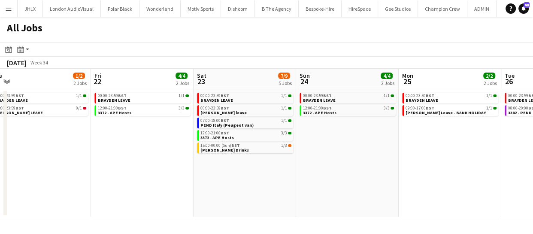
click at [228, 189] on app-all-jobs "All Jobs Date picker [DATE] [DATE] [DATE] M [DATE] T [DATE] W [DATE] T [DATE] F…" at bounding box center [266, 117] width 533 height 200
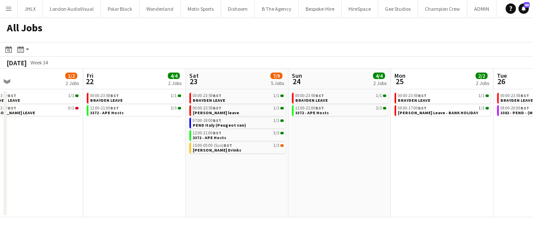
drag, startPoint x: 267, startPoint y: 193, endPoint x: 271, endPoint y: 188, distance: 6.4
click at [219, 186] on app-calendar-viewport "Tue 19 8/9 5 Jobs Wed 20 7/9 6 Jobs Thu 21 1/2 2 Jobs Fri 22 4/4 2 Jobs Sat 23 …" at bounding box center [266, 143] width 533 height 149
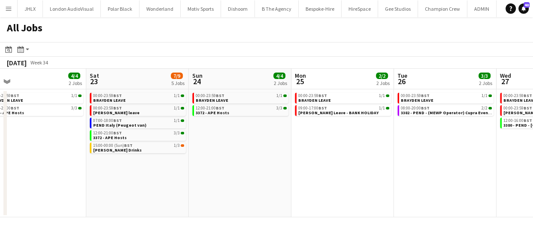
drag, startPoint x: 285, startPoint y: 195, endPoint x: 192, endPoint y: 181, distance: 94.3
click at [192, 186] on app-calendar-viewport "Tue 19 8/9 5 Jobs Wed 20 7/9 6 Jobs Thu 21 1/2 2 Jobs Fri 22 4/4 2 Jobs Sat 23 …" at bounding box center [266, 143] width 533 height 149
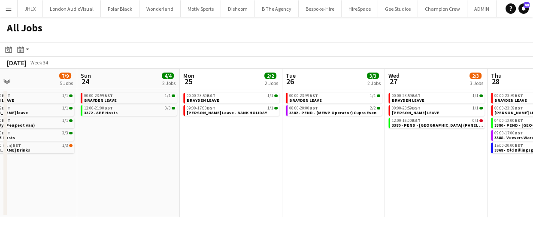
drag, startPoint x: 206, startPoint y: 189, endPoint x: 170, endPoint y: 186, distance: 36.2
click at [170, 186] on app-calendar-viewport "Thu 21 1/2 2 Jobs Fri 22 4/4 2 Jobs Sat 23 7/9 5 Jobs Sun 24 4/4 2 Jobs Mon 25 …" at bounding box center [266, 143] width 533 height 149
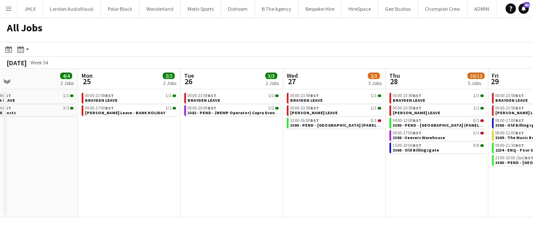
drag, startPoint x: 207, startPoint y: 189, endPoint x: 183, endPoint y: 184, distance: 24.4
click at [183, 184] on app-calendar-viewport "Thu 21 1/2 2 Jobs Fri 22 4/4 2 Jobs Sat 23 7/9 5 Jobs Sun 24 4/4 2 Jobs Mon 25 …" at bounding box center [266, 143] width 533 height 149
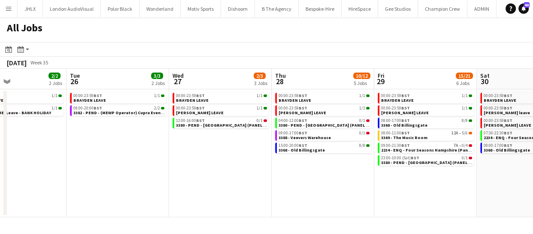
drag, startPoint x: 227, startPoint y: 188, endPoint x: 179, endPoint y: 179, distance: 48.5
click at [195, 183] on app-calendar-viewport "Sat 23 7/9 5 Jobs Sun 24 4/4 2 Jobs Mon 25 2/2 2 Jobs Tue 26 3/3 2 Jobs Wed 27 …" at bounding box center [266, 143] width 533 height 149
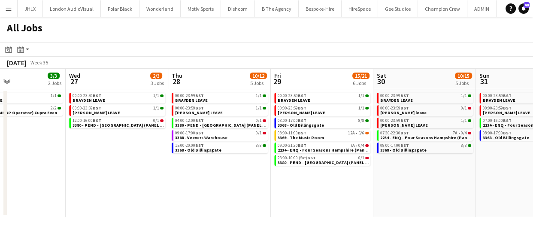
click at [275, 197] on app-calendar-viewport "Sat 23 7/9 5 Jobs Sun 24 4/4 2 Jobs Mon 25 2/2 2 Jobs Tue 26 3/3 2 Jobs Wed 27 …" at bounding box center [266, 143] width 533 height 149
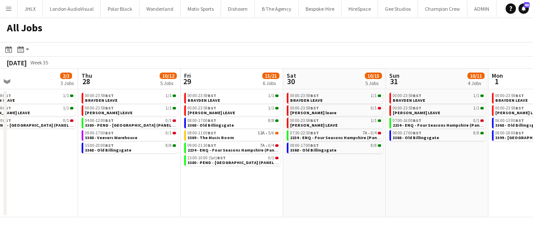
drag, startPoint x: 335, startPoint y: 200, endPoint x: 292, endPoint y: 197, distance: 42.6
click at [292, 197] on app-calendar-viewport "Mon 25 2/2 2 Jobs Tue 26 3/3 2 Jobs Wed 27 2/3 3 Jobs Thu 28 10/12 5 Jobs Fri 2…" at bounding box center [266, 143] width 533 height 149
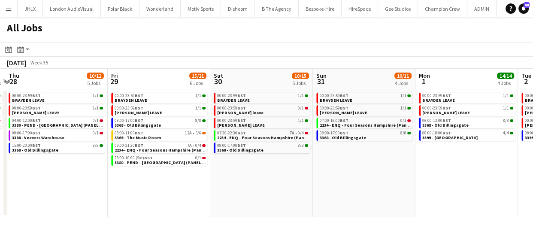
click at [247, 184] on app-calendar-viewport "Mon 25 2/2 2 Jobs Tue 26 3/3 2 Jobs Wed 27 2/3 3 Jobs Thu 28 10/12 5 Jobs Fri 2…" at bounding box center [266, 143] width 533 height 149
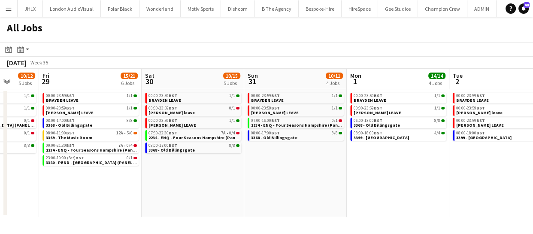
click at [223, 184] on app-all-jobs "All Jobs Date picker [DATE] [DATE] [DATE] M [DATE] T [DATE] W [DATE] T [DATE] F…" at bounding box center [266, 117] width 533 height 200
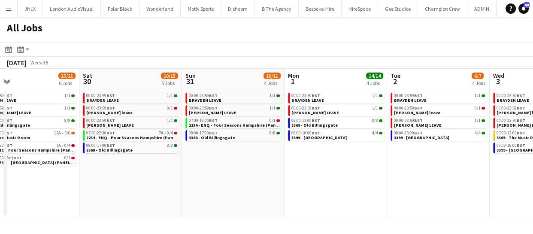
click at [216, 185] on app-calendar-viewport "Wed 27 2/3 3 Jobs Thu 28 10/12 5 Jobs Fri 29 15/21 6 Jobs Sat 30 10/15 5 Jobs S…" at bounding box center [266, 143] width 533 height 149
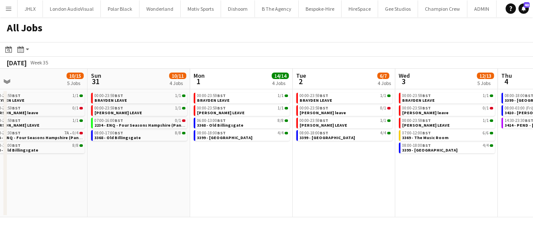
drag, startPoint x: 304, startPoint y: 189, endPoint x: 188, endPoint y: 183, distance: 116.2
click at [196, 184] on app-calendar-viewport "Wed 27 2/3 3 Jobs Thu 28 10/12 5 Jobs Fri 29 15/21 6 Jobs Sat 30 10/15 5 Jobs S…" at bounding box center [266, 143] width 533 height 149
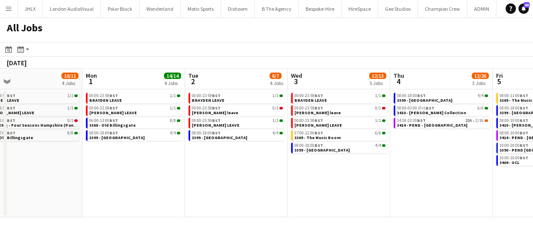
click at [241, 184] on app-calendar-viewport "Fri 29 15/21 6 Jobs Sat 30 10/15 5 Jobs Sun 31 10/11 4 Jobs Mon 1 14/14 4 Jobs …" at bounding box center [266, 143] width 533 height 149
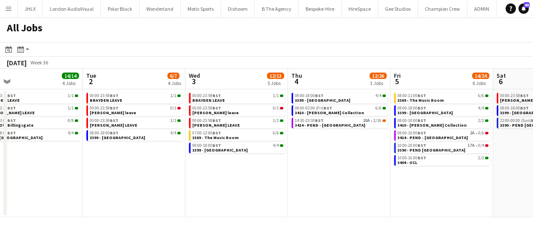
drag, startPoint x: 309, startPoint y: 193, endPoint x: 291, endPoint y: 180, distance: 21.8
click at [253, 186] on app-calendar-viewport "Fri 29 15/21 6 Jobs Sat 30 10/15 5 Jobs Sun 31 10/11 4 Jobs Mon 1 14/14 4 Jobs …" at bounding box center [266, 143] width 533 height 149
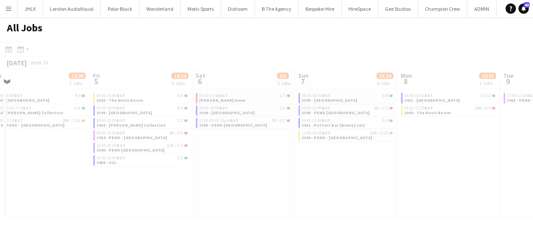
drag, startPoint x: 304, startPoint y: 186, endPoint x: 245, endPoint y: 179, distance: 59.3
click at [247, 182] on app-all-jobs "All Jobs Date picker [DATE] [DATE] [DATE] M [DATE] T [DATE] W [DATE] T [DATE] F…" at bounding box center [266, 117] width 533 height 200
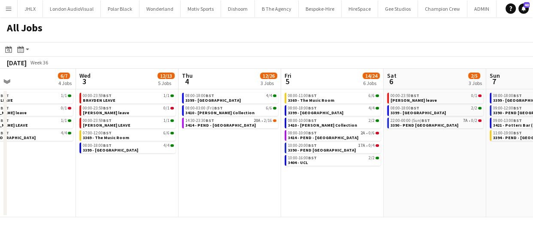
scroll to position [0, 301]
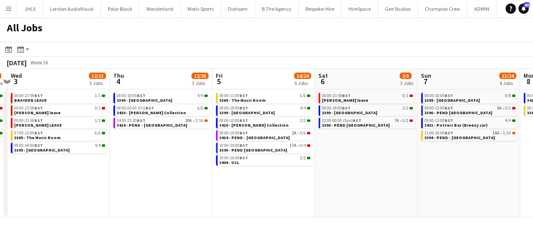
drag, startPoint x: 372, startPoint y: 185, endPoint x: 307, endPoint y: 180, distance: 65.9
click at [304, 182] on app-calendar-viewport "Sun 31 10/11 4 Jobs Mon 1 14/14 4 Jobs Tue 2 6/7 4 Jobs Wed 3 12/13 5 Jobs Thu …" at bounding box center [266, 143] width 533 height 149
click at [350, 175] on app-calendar-viewport "Sun 31 10/11 4 Jobs Mon 1 14/14 4 Jobs Tue 2 6/7 4 Jobs Wed 3 12/13 5 Jobs Thu …" at bounding box center [266, 143] width 533 height 149
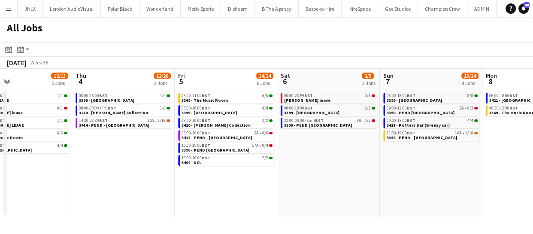
click at [319, 177] on app-calendar-viewport "Sun 31 10/11 4 Jobs Mon 1 14/14 4 Jobs Tue 2 6/7 4 Jobs Wed 3 12/13 5 Jobs Thu …" at bounding box center [266, 143] width 533 height 149
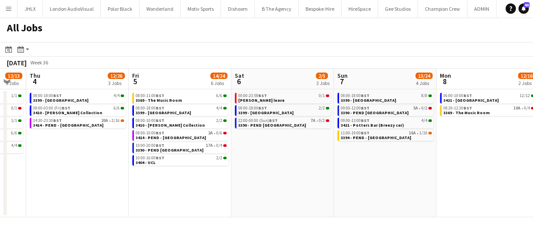
drag, startPoint x: 332, startPoint y: 178, endPoint x: 365, endPoint y: 176, distance: 33.6
click at [314, 178] on app-calendar-viewport "Sun 31 10/11 4 Jobs Mon 1 14/14 4 Jobs Tue 2 6/7 4 Jobs Wed 3 12/13 5 Jobs Thu …" at bounding box center [266, 143] width 533 height 149
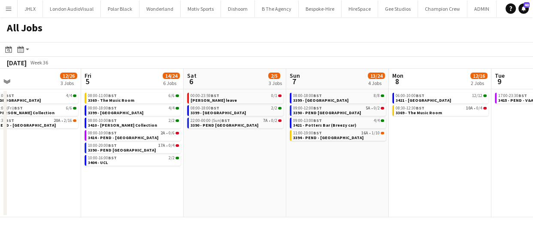
click at [291, 176] on app-calendar-viewport "Tue 2 6/7 4 Jobs Wed 3 12/13 5 Jobs Thu 4 12/26 3 Jobs Fri 5 14/24 6 Jobs Sat 6…" at bounding box center [266, 143] width 533 height 149
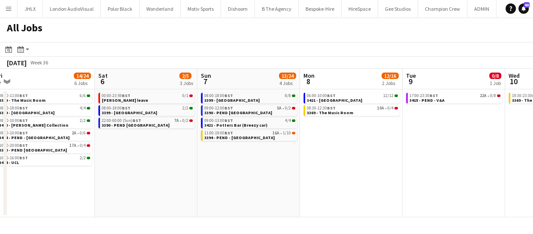
drag, startPoint x: 364, startPoint y: 176, endPoint x: 300, endPoint y: 170, distance: 64.3
click at [298, 173] on app-calendar-viewport "Tue 2 6/7 4 Jobs Wed 3 12/13 5 Jobs Thu 4 12/26 3 Jobs Fri 5 14/24 6 Jobs Sat 6…" at bounding box center [266, 143] width 533 height 149
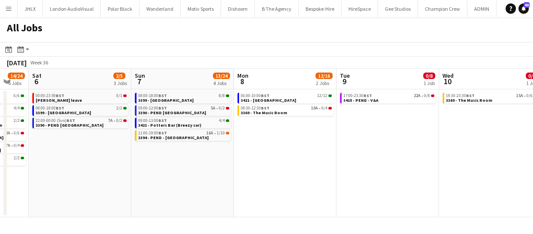
click at [335, 167] on app-calendar-viewport "Tue 2 6/7 4 Jobs Wed 3 12/13 5 Jobs Thu 4 12/26 3 Jobs Fri 5 14/24 6 Jobs Sat 6…" at bounding box center [266, 143] width 533 height 149
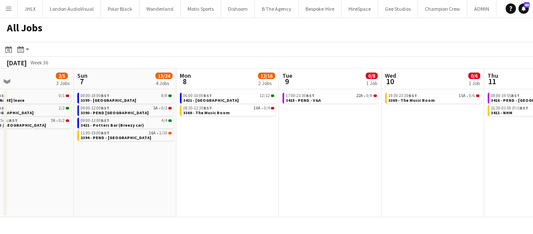
click at [285, 168] on app-calendar-viewport "Thu 4 12/26 3 Jobs Fri 5 14/24 6 Jobs Sat 6 2/5 3 Jobs Sun 7 13/24 4 Jobs Mon 8…" at bounding box center [266, 143] width 533 height 149
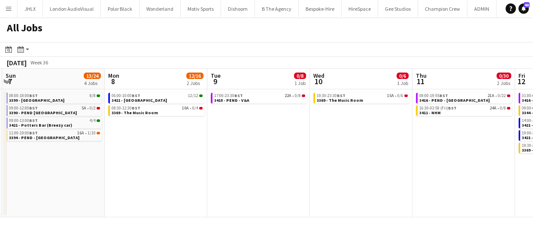
click at [264, 170] on app-calendar-viewport "Thu 4 12/26 3 Jobs Fri 5 14/24 6 Jobs Sat 6 2/5 3 Jobs Sun 7 13/24 4 Jobs Mon 8…" at bounding box center [266, 143] width 533 height 149
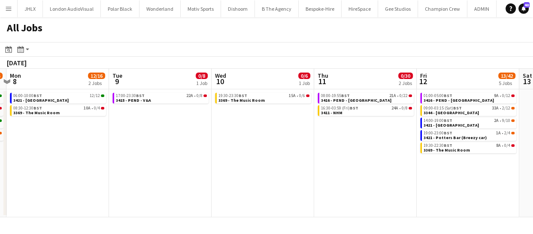
drag, startPoint x: 308, startPoint y: 176, endPoint x: 283, endPoint y: 174, distance: 25.0
click at [280, 174] on app-calendar-viewport "Thu 4 12/26 3 Jobs Fri 5 14/24 6 Jobs Sat 6 2/5 3 Jobs Sun 7 13/24 4 Jobs Mon 8…" at bounding box center [266, 143] width 533 height 149
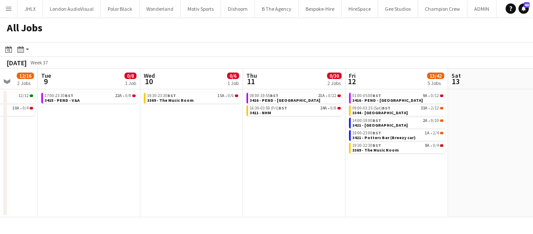
click at [238, 174] on app-calendar-viewport "Sat 6 2/5 3 Jobs Sun 7 13/24 4 Jobs Mon 8 12/16 2 Jobs Tue 9 0/8 1 Job Wed 10 0…" at bounding box center [266, 143] width 533 height 149
